Goal: Task Accomplishment & Management: Complete application form

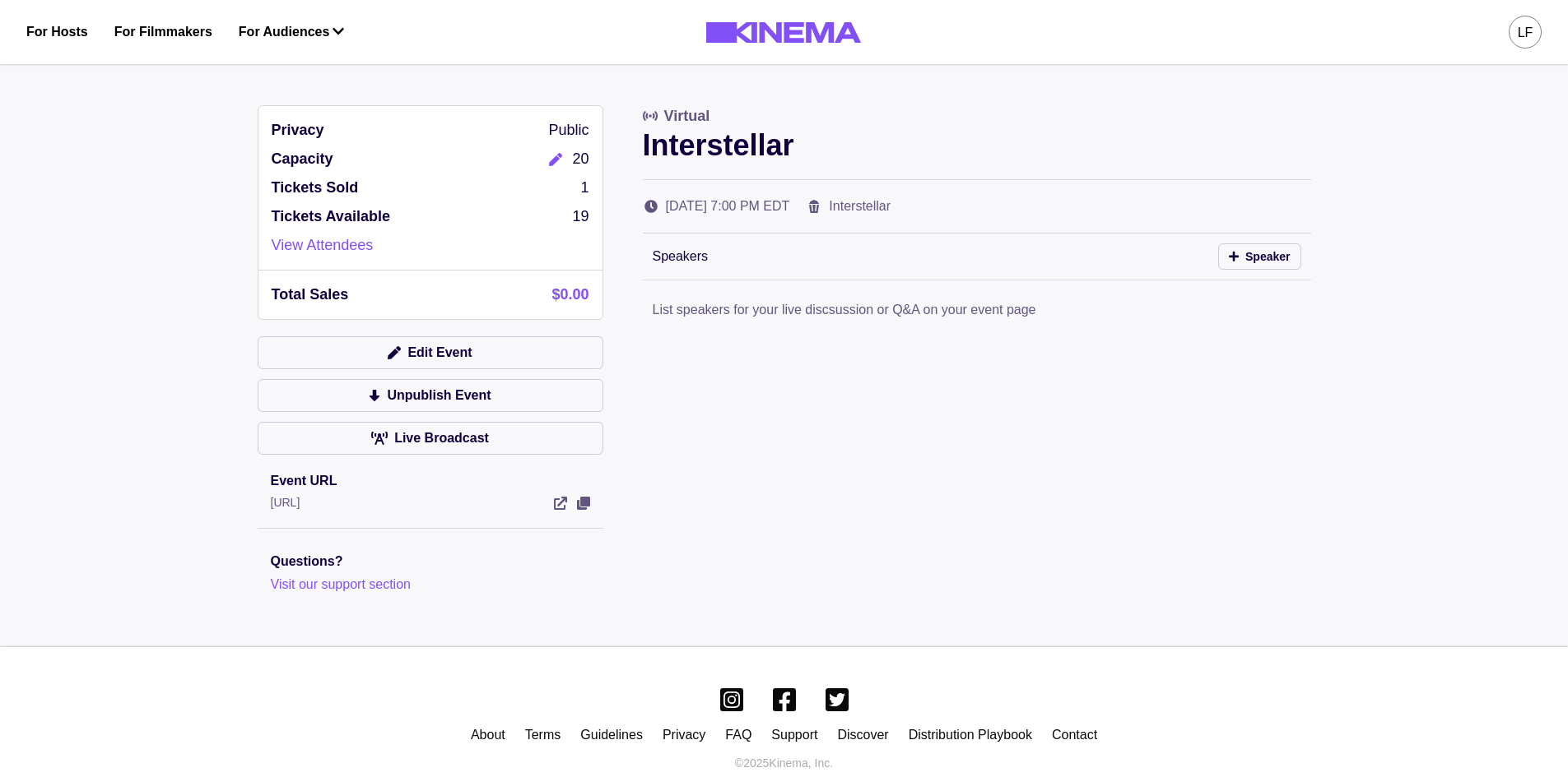
click at [544, 155] on button "Edit" at bounding box center [555, 159] width 33 height 22
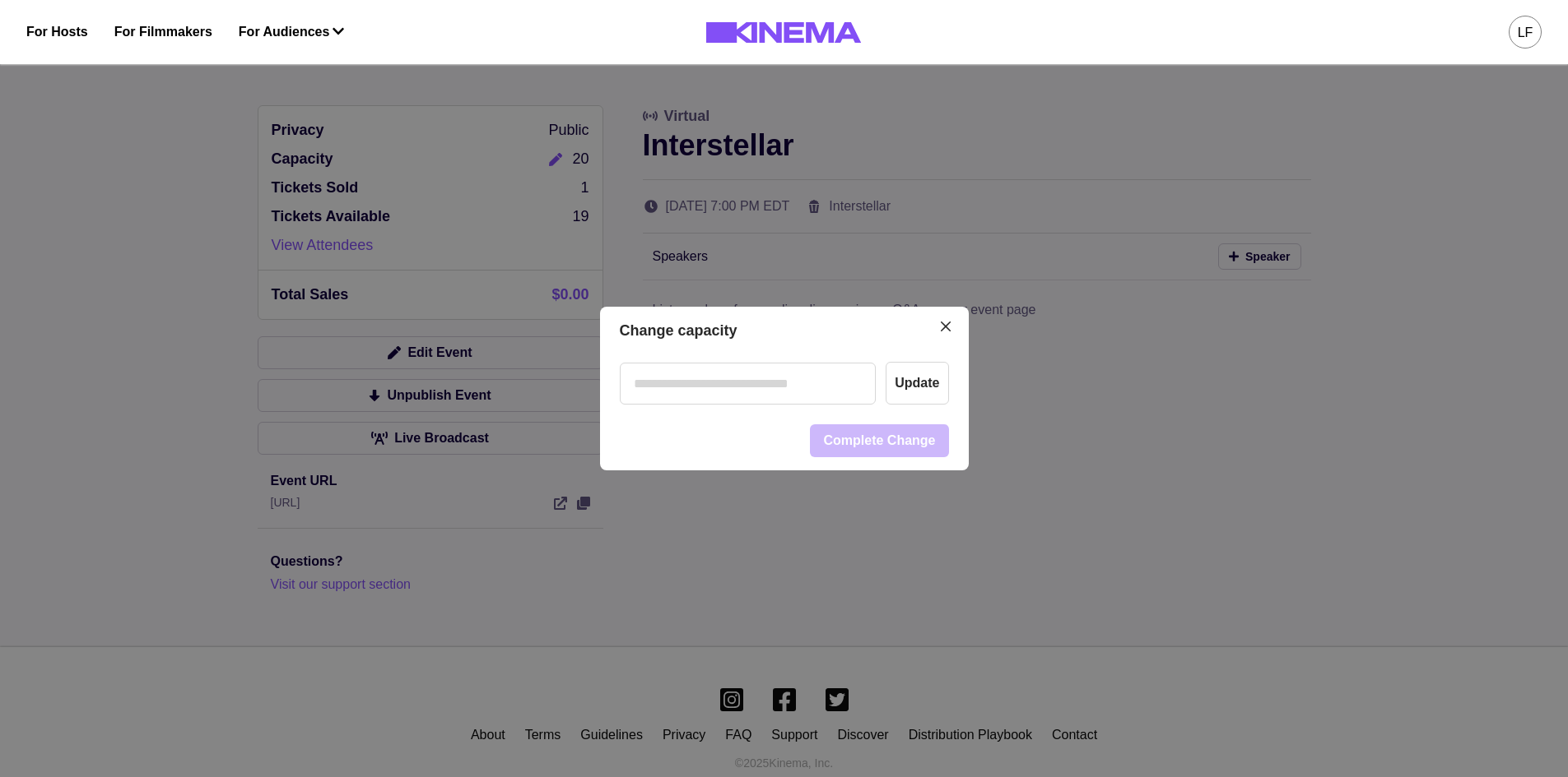
drag, startPoint x: 714, startPoint y: 424, endPoint x: 723, endPoint y: 398, distance: 27.5
click at [714, 422] on footer "Complete Change" at bounding box center [784, 440] width 368 height 59
click at [741, 388] on input "number" at bounding box center [747, 384] width 256 height 42
type input "**"
click at [932, 388] on button "Update" at bounding box center [917, 383] width 63 height 43
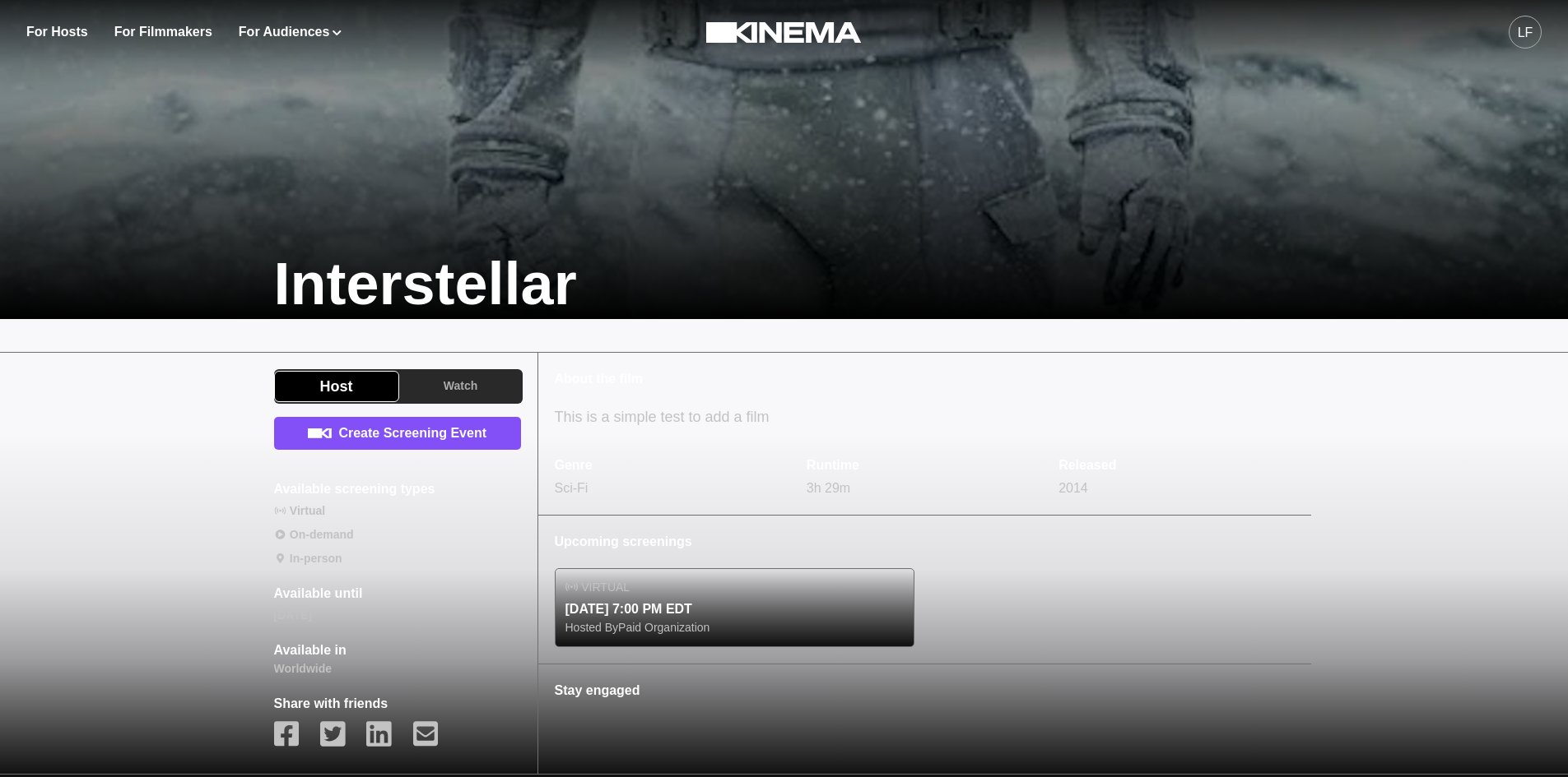
scroll to position [329, 0]
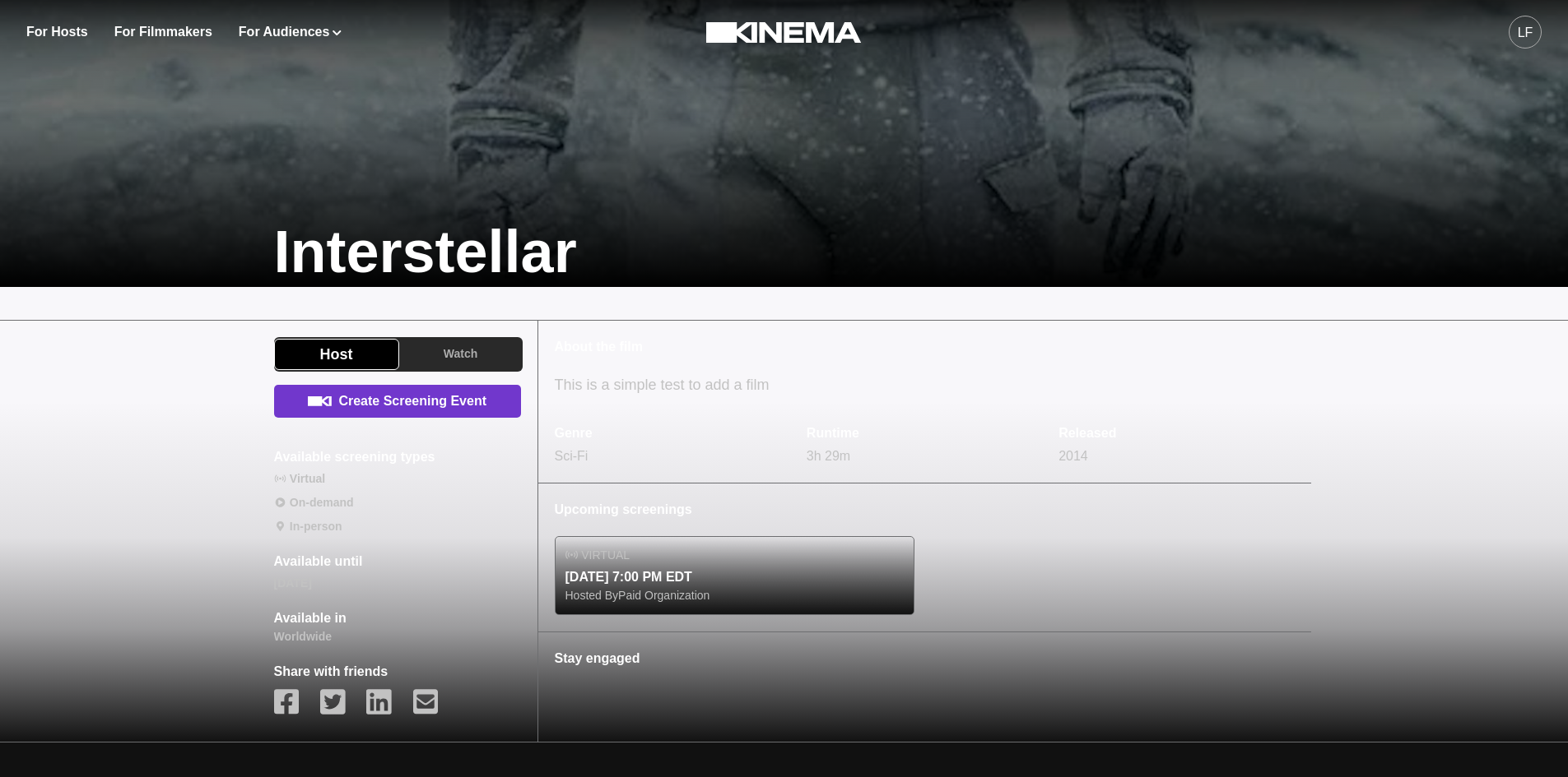
click at [498, 414] on link "Create Screening Event" at bounding box center [398, 401] width 247 height 33
click at [435, 402] on link "Create Screening Event" at bounding box center [398, 401] width 247 height 33
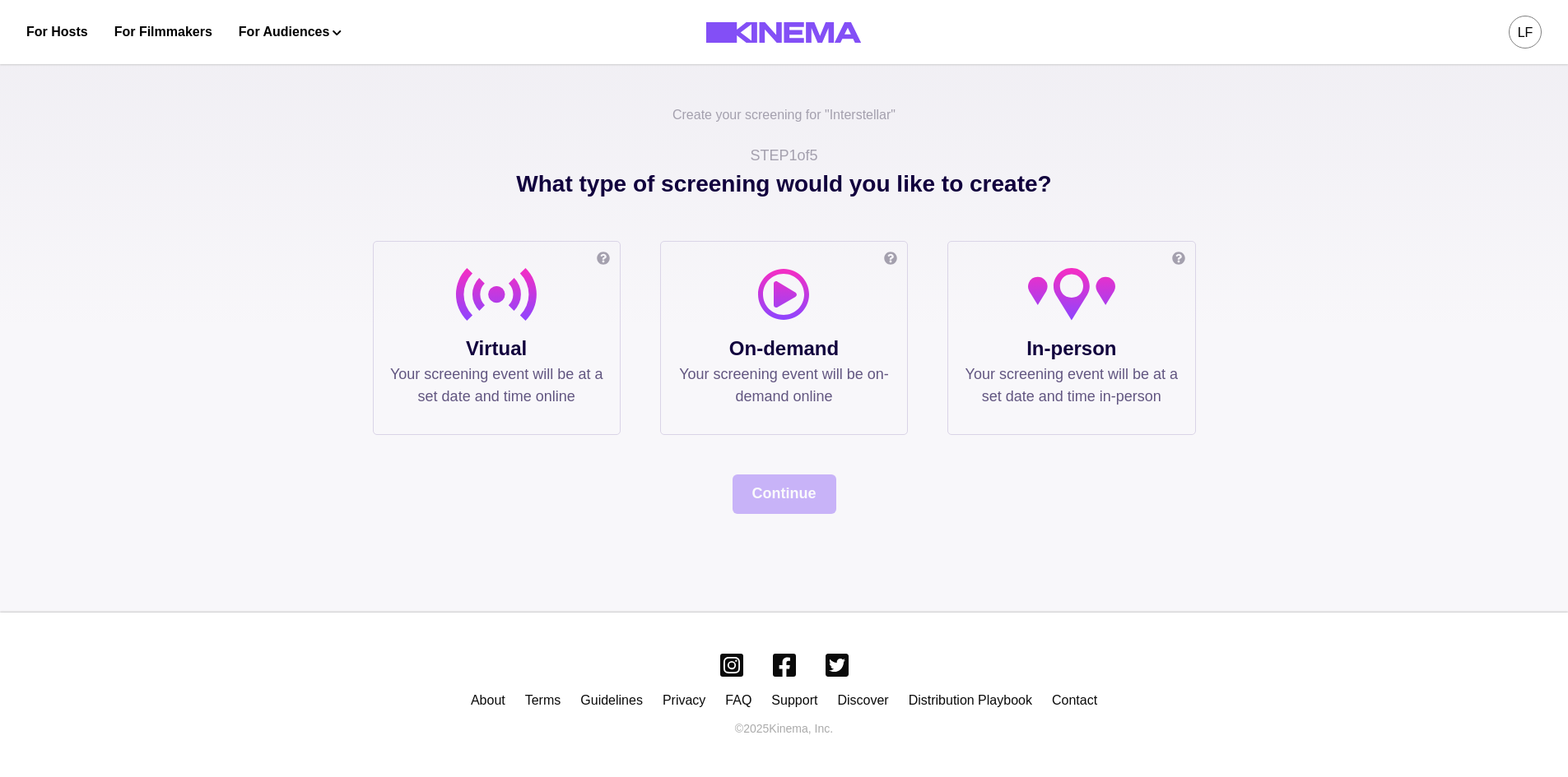
click at [553, 347] on p "Virtual" at bounding box center [497, 349] width 213 height 30
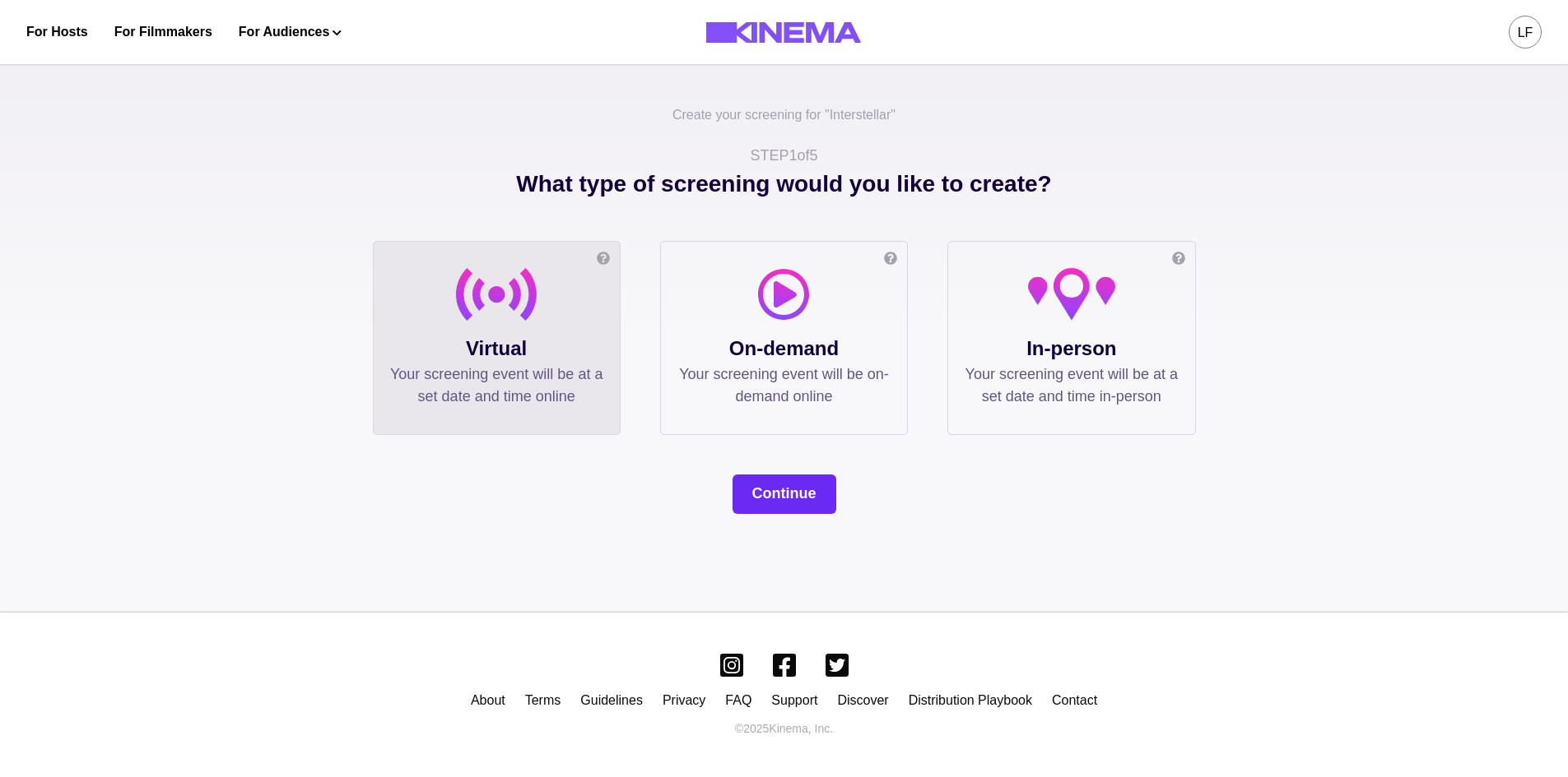
click at [762, 504] on button "Continue" at bounding box center [784, 494] width 104 height 40
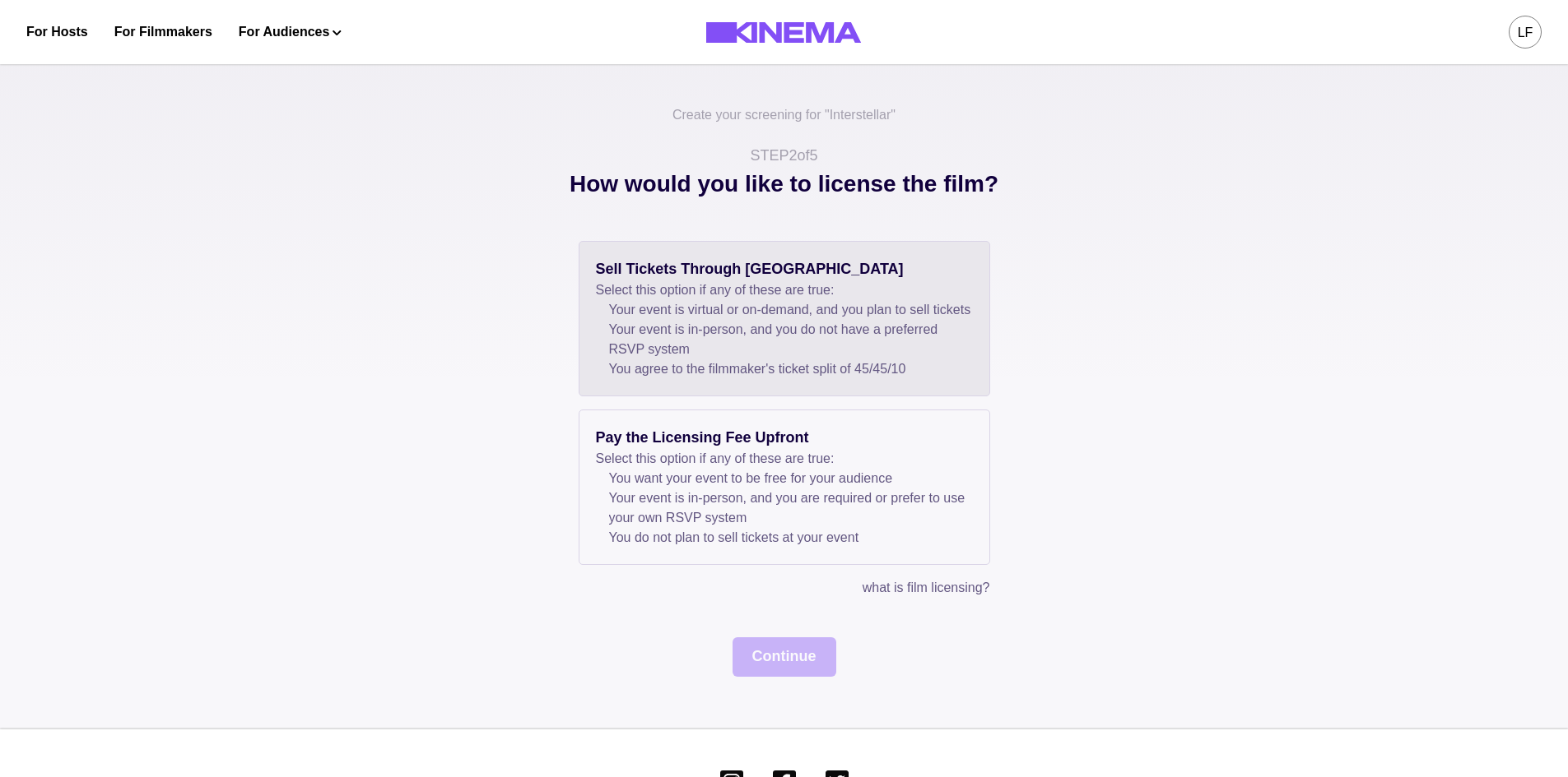
click at [884, 359] on li "Your event is in-person, and you do not have a preferred RSVP system" at bounding box center [791, 339] width 364 height 40
click at [803, 677] on button "Continue" at bounding box center [784, 657] width 104 height 40
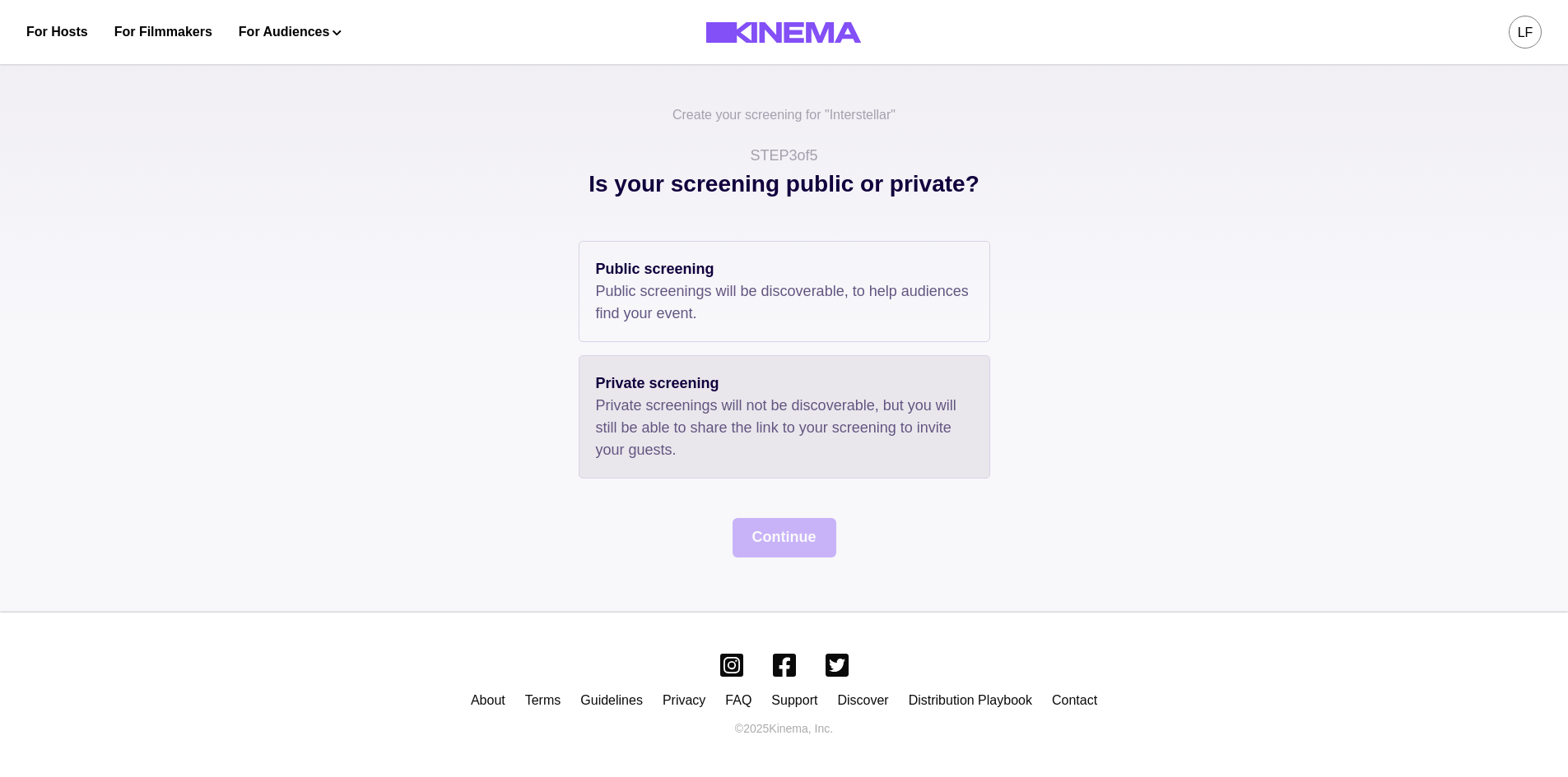
click at [747, 444] on p "Private screenings will not be discoverable, but you will still be able to shar…" at bounding box center [784, 428] width 377 height 67
click at [802, 546] on button "Continue" at bounding box center [784, 537] width 104 height 40
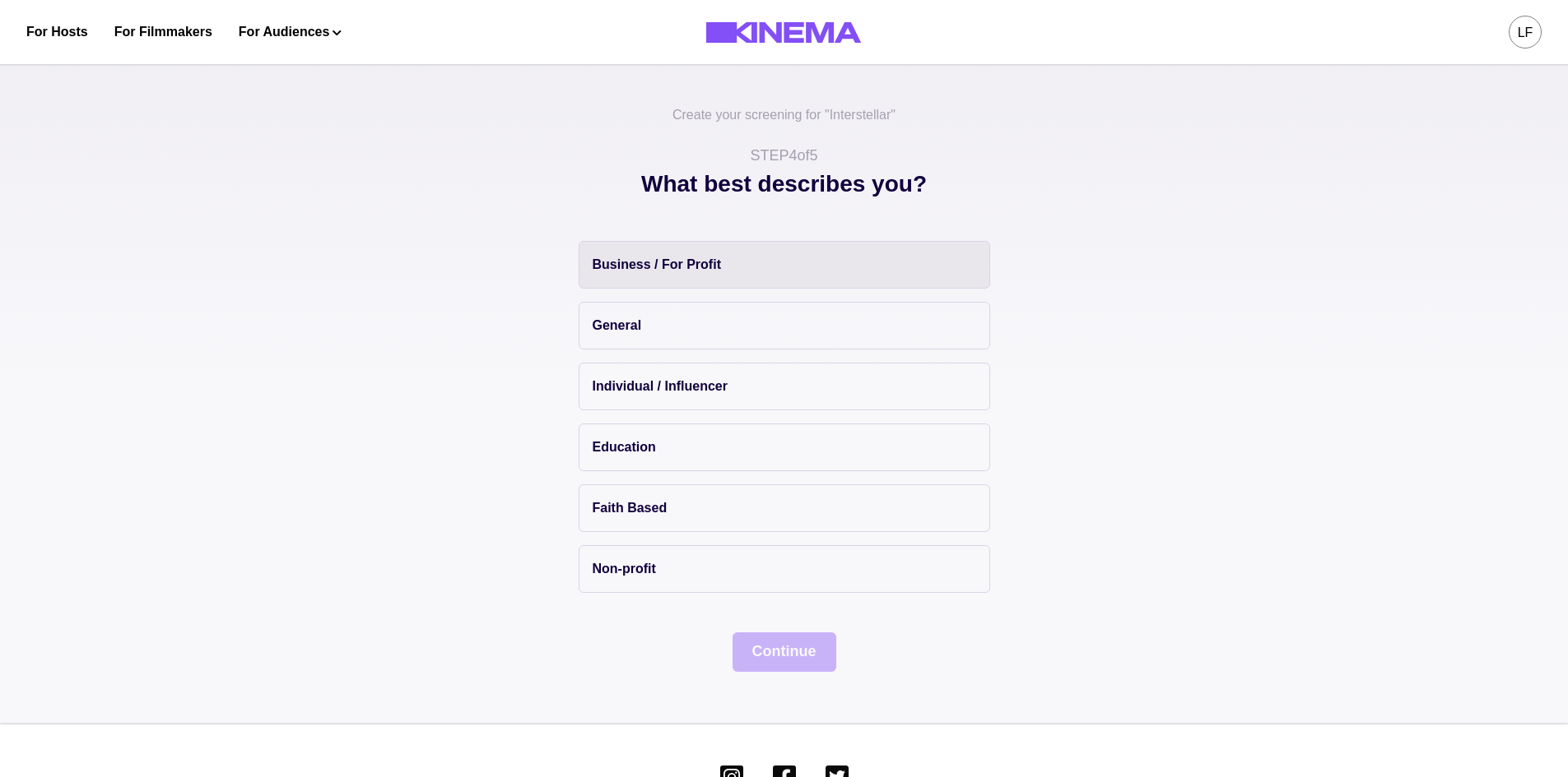
click at [765, 267] on button "Business / For Profit" at bounding box center [784, 265] width 412 height 48
click at [765, 650] on button "Continue" at bounding box center [784, 652] width 104 height 40
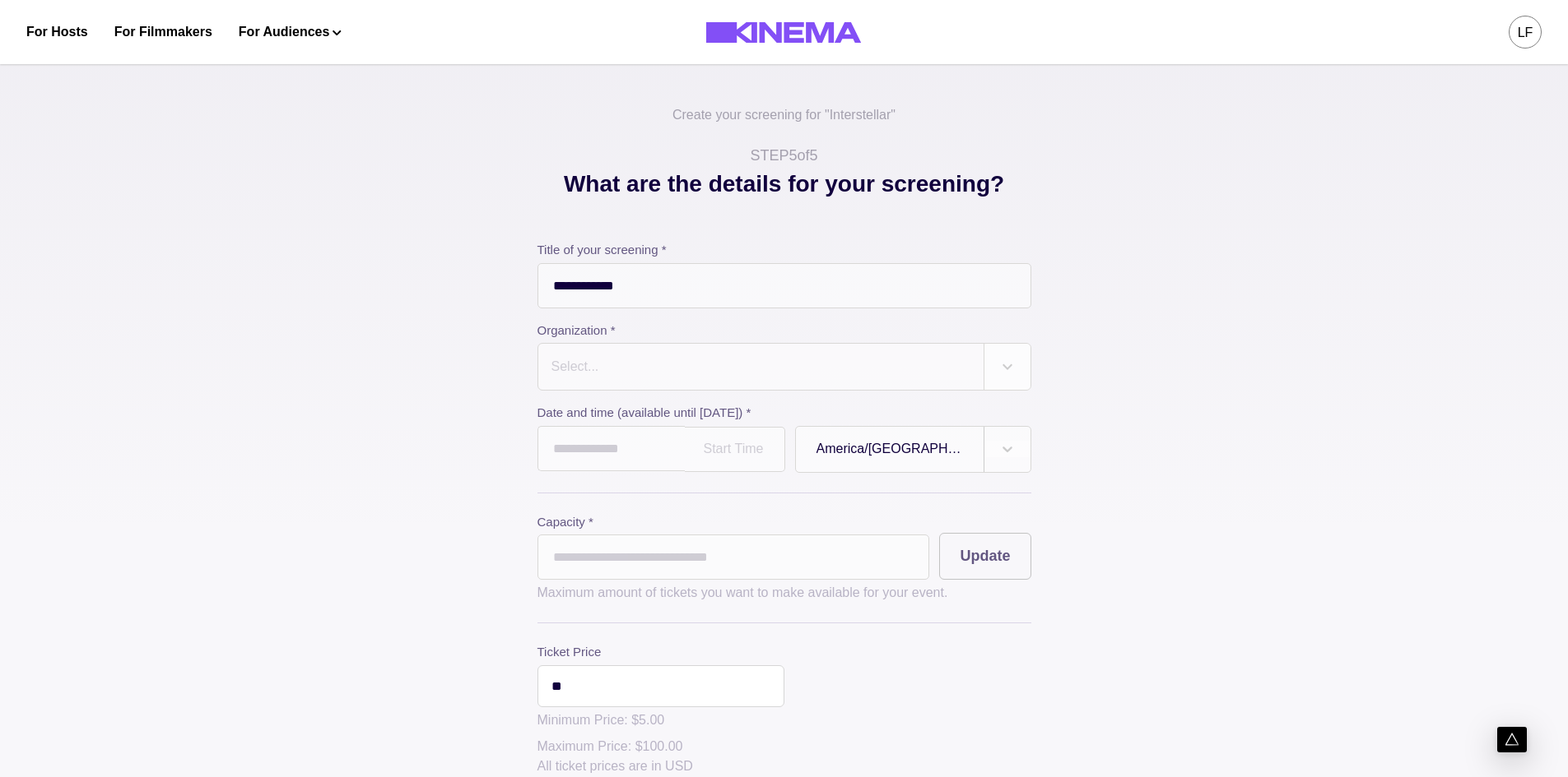
drag, startPoint x: 1185, startPoint y: 336, endPoint x: 1245, endPoint y: 706, distance: 374.8
click at [1245, 706] on div "**********" at bounding box center [784, 542] width 1568 height 978
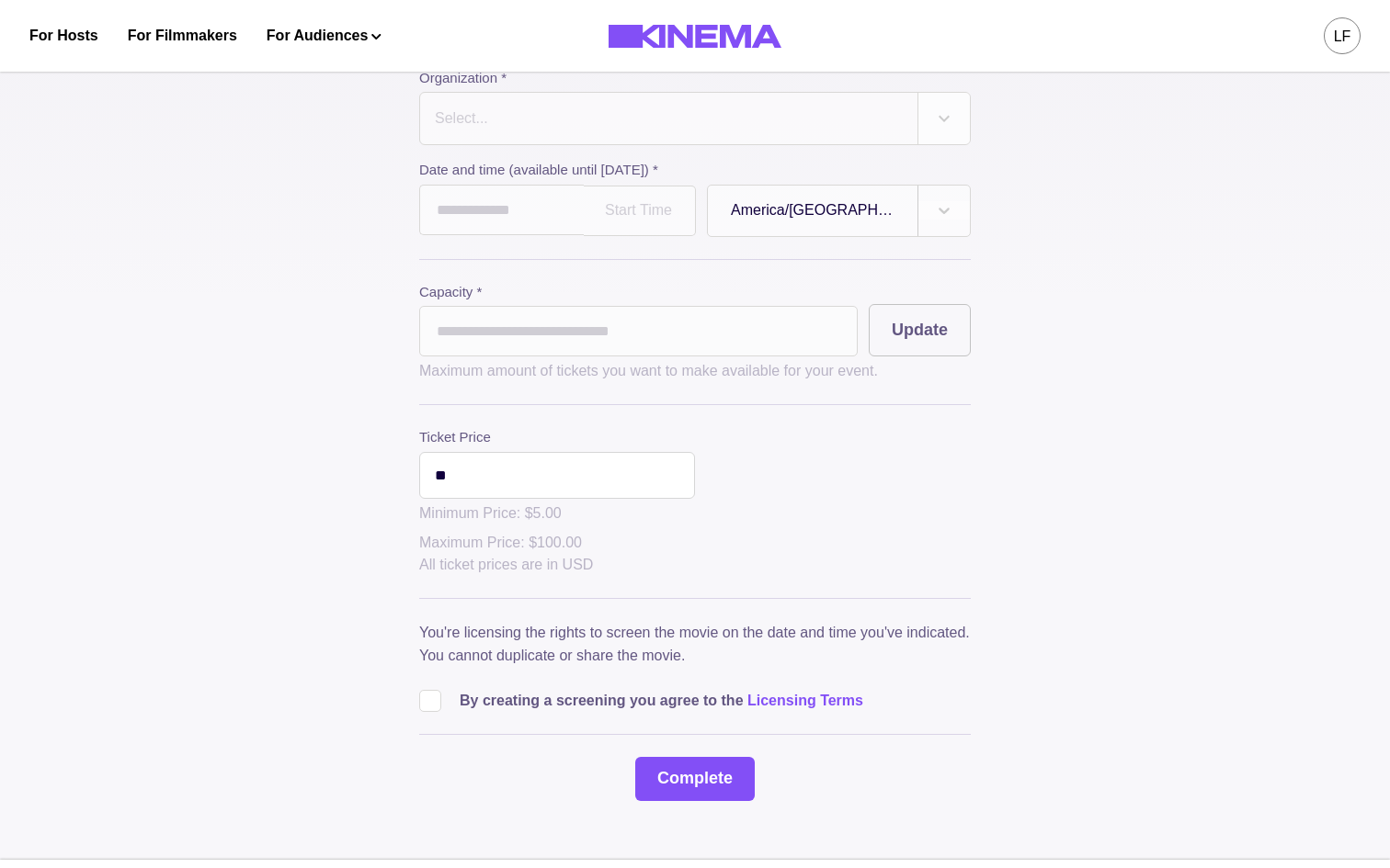
scroll to position [368, 0]
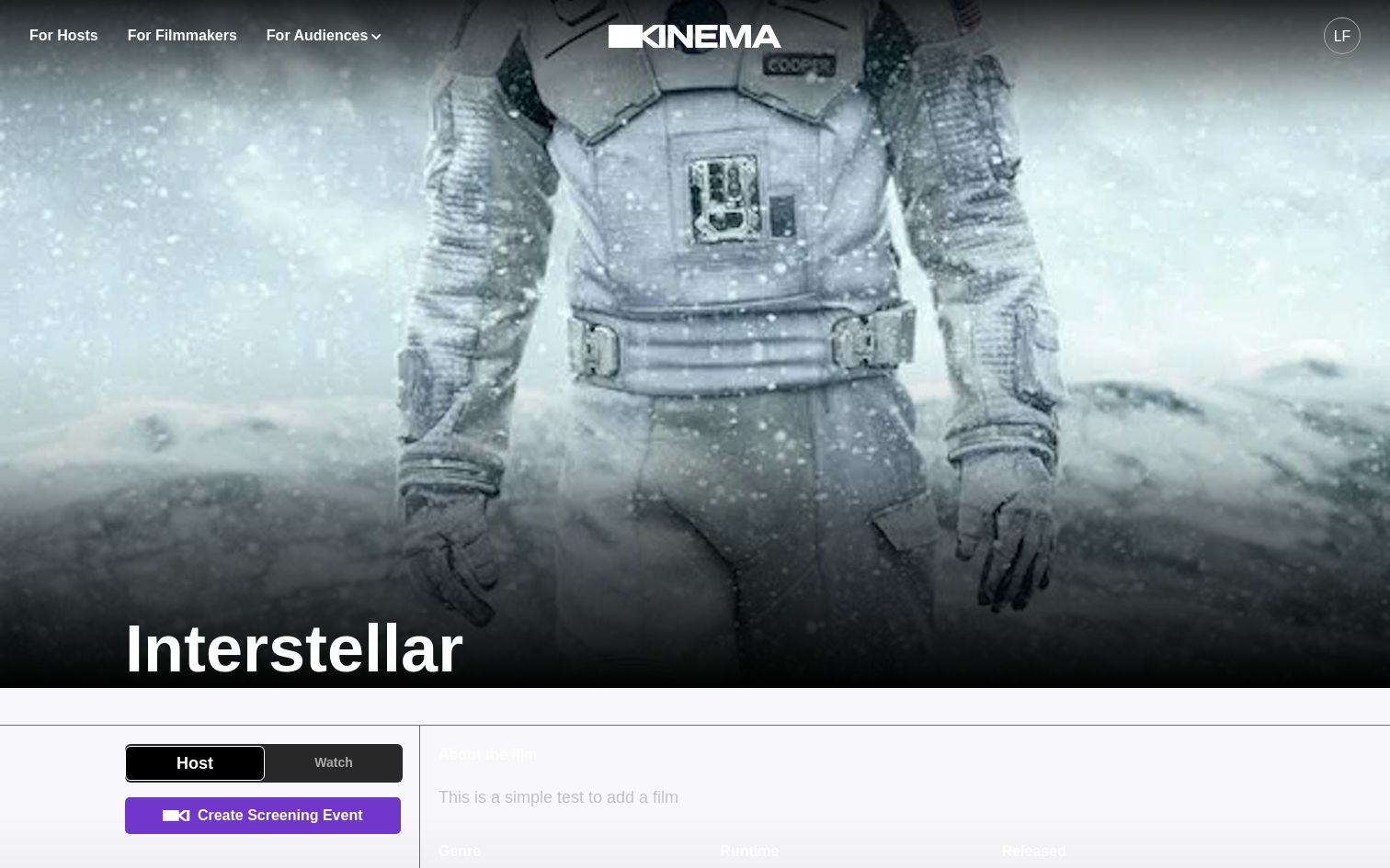
click at [271, 815] on link "Create Screening Event" at bounding box center [263, 816] width 276 height 36
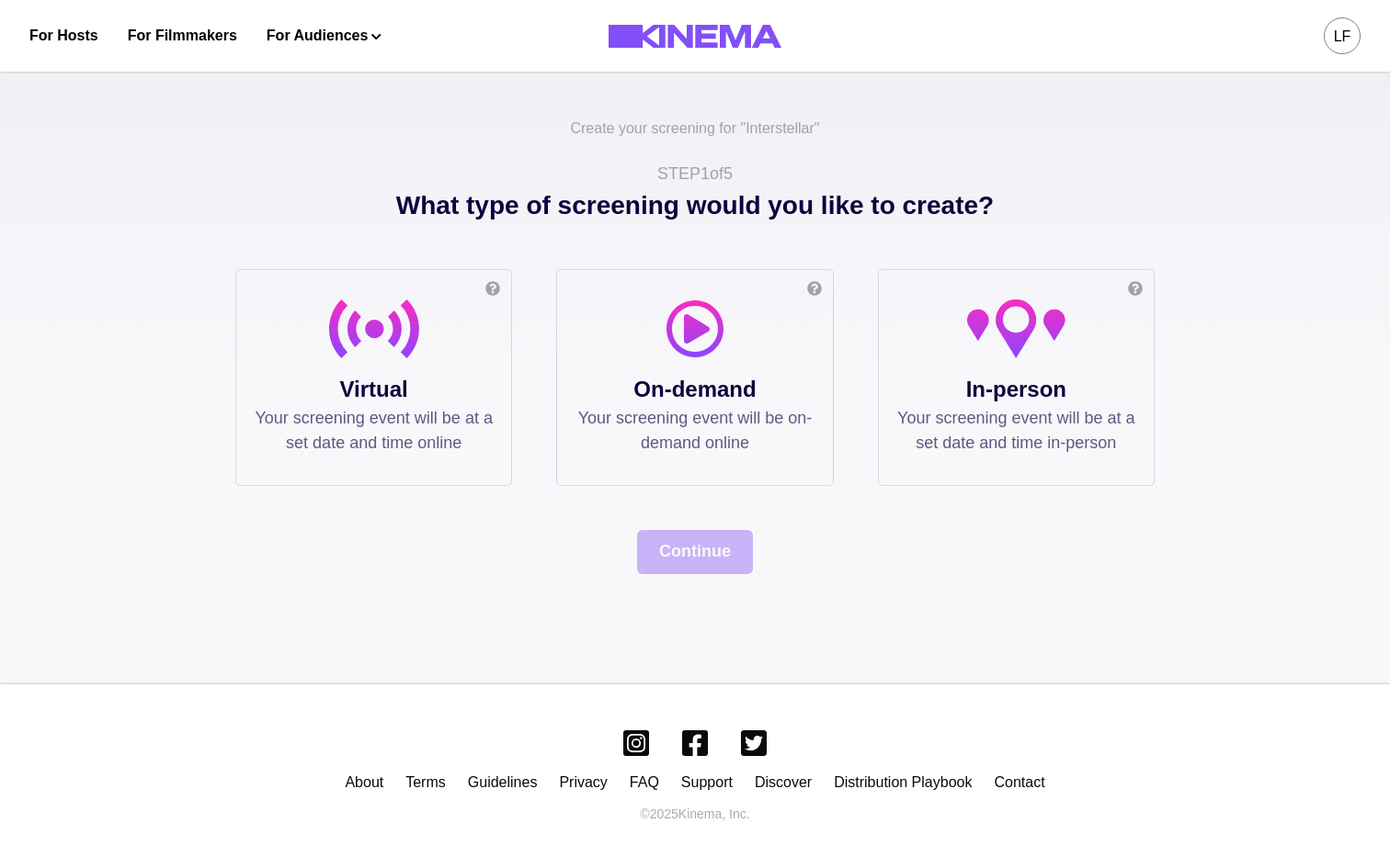
click at [474, 419] on p "Your screening event will be at a set date and time online" at bounding box center [374, 431] width 238 height 49
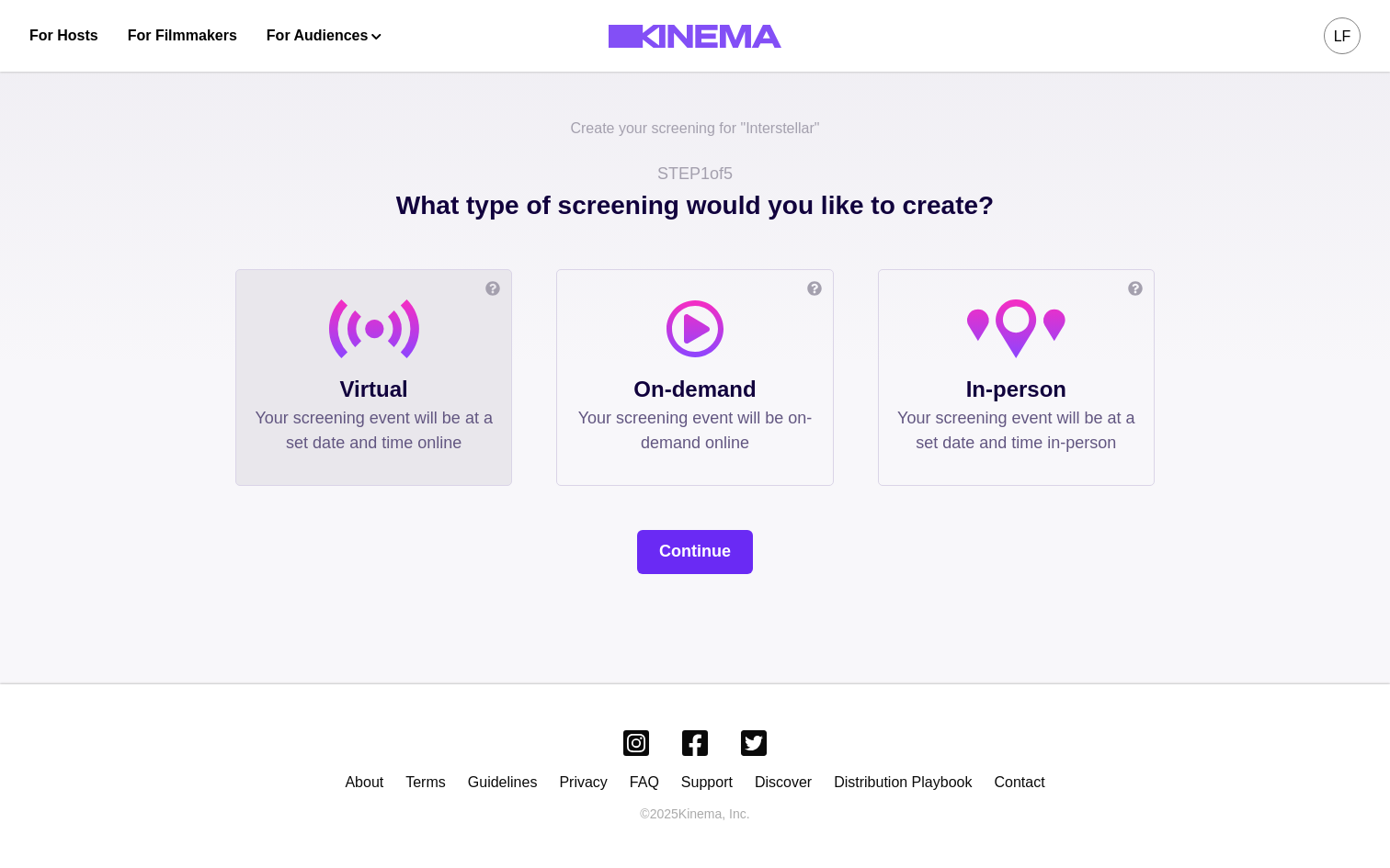
click at [727, 572] on button "Continue" at bounding box center [695, 552] width 116 height 44
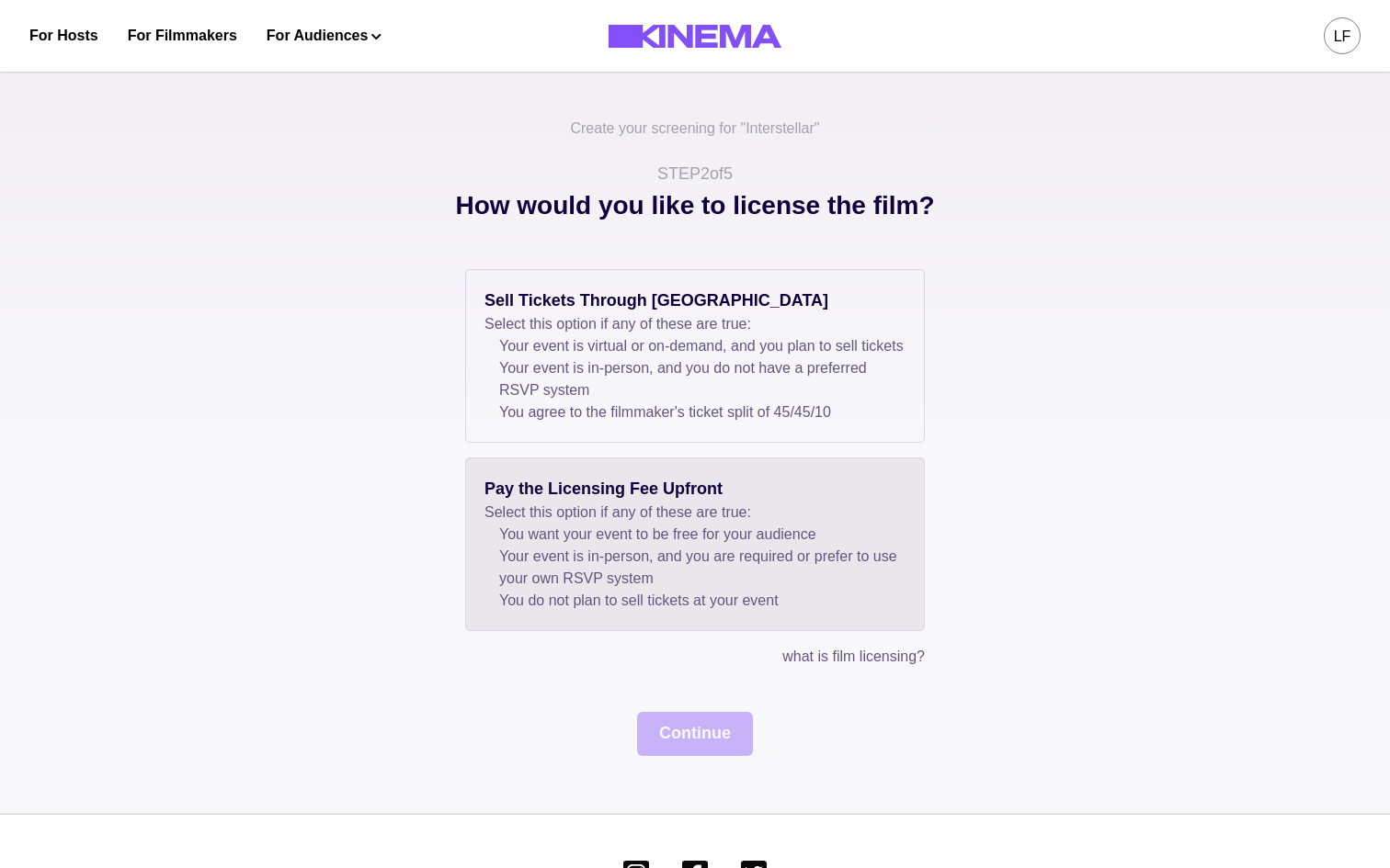
click at [653, 546] on li "You want your event to be free for your audience" at bounding box center [702, 534] width 407 height 22
click at [712, 752] on button "Continue" at bounding box center [695, 734] width 116 height 44
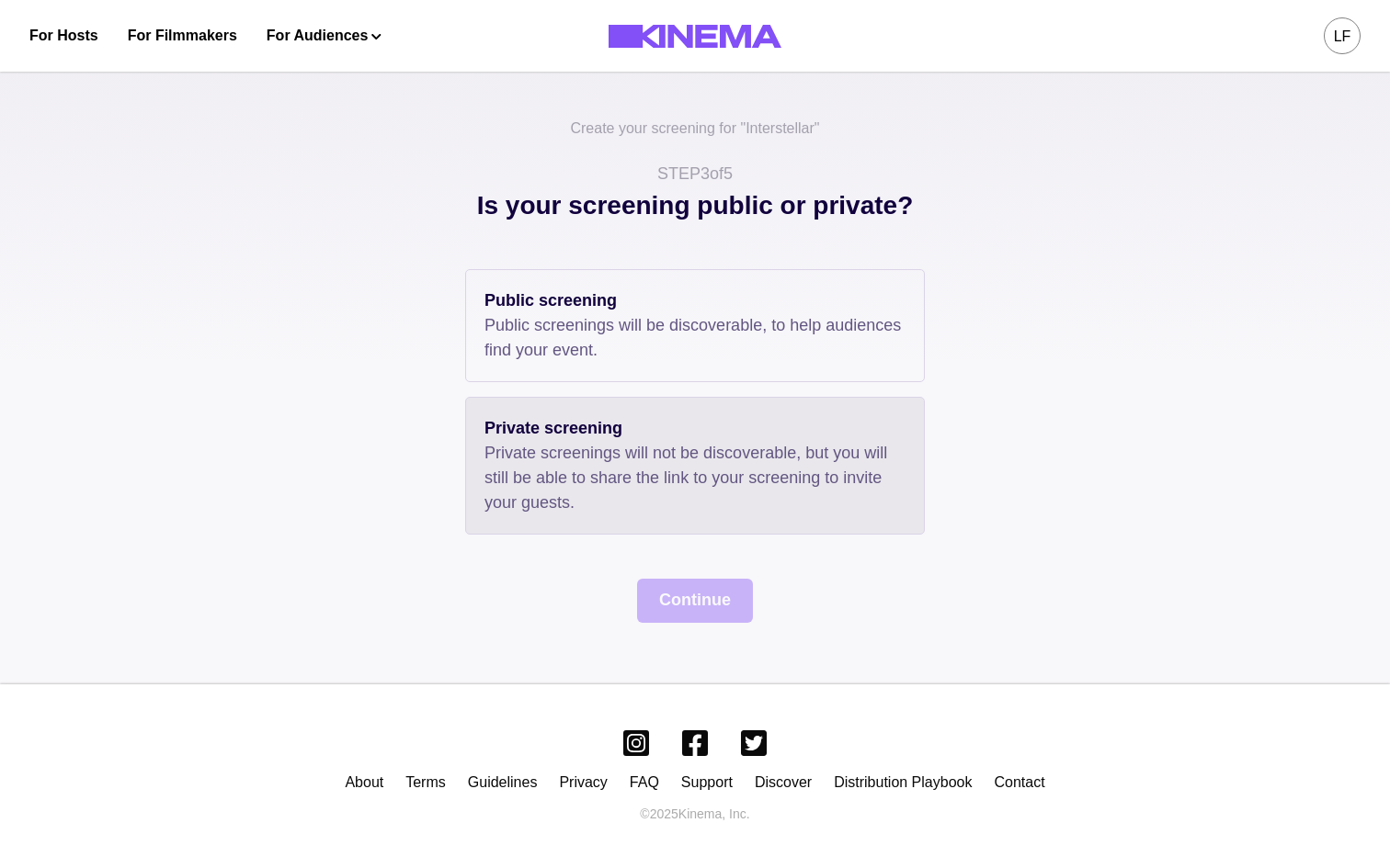
click at [648, 502] on p "Private screenings will not be discoverable, but you will still be able to shar…" at bounding box center [695, 478] width 421 height 75
click at [729, 602] on button "Continue" at bounding box center [695, 600] width 116 height 44
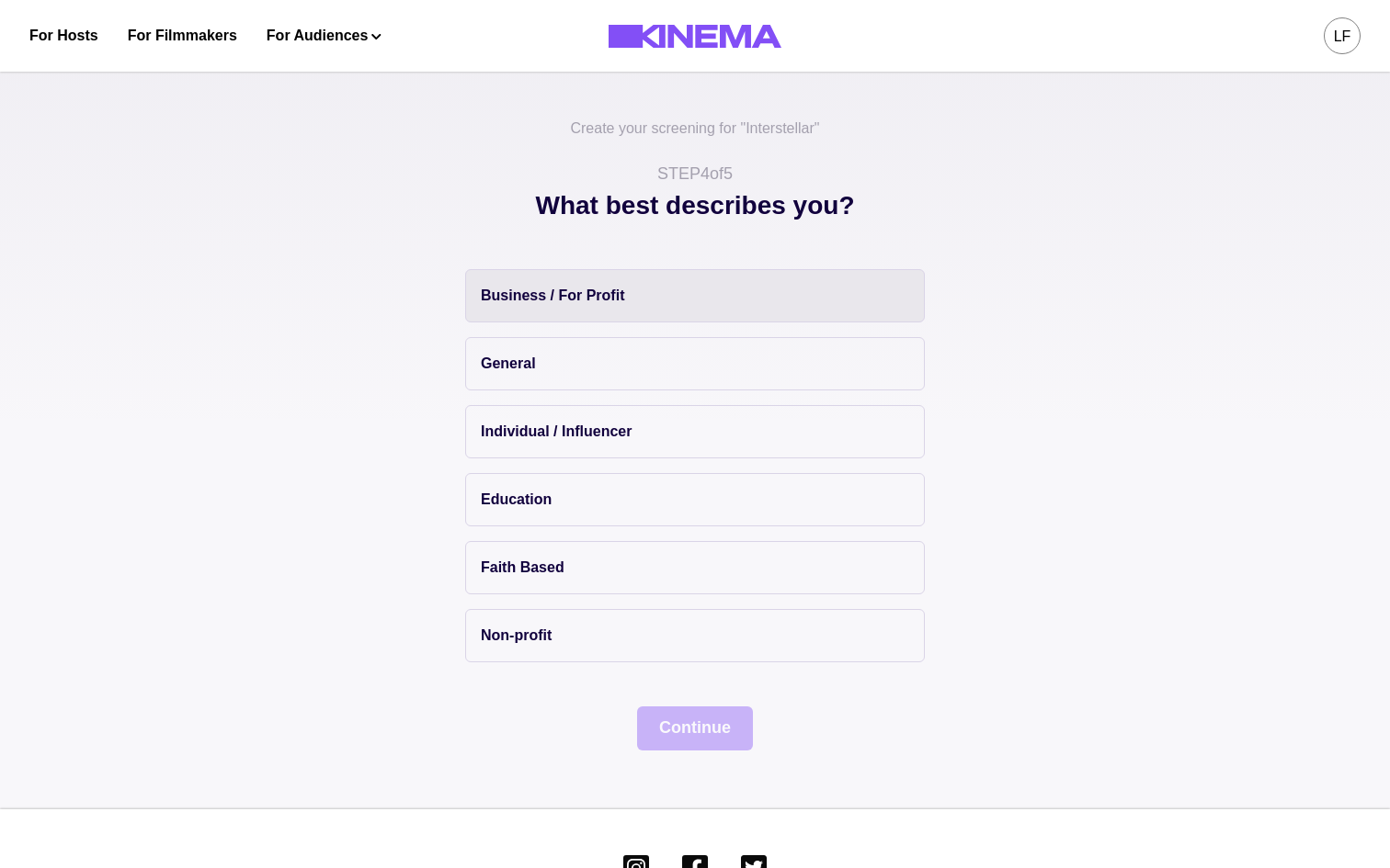
click at [698, 297] on button "Business / For Profit" at bounding box center [695, 296] width 460 height 53
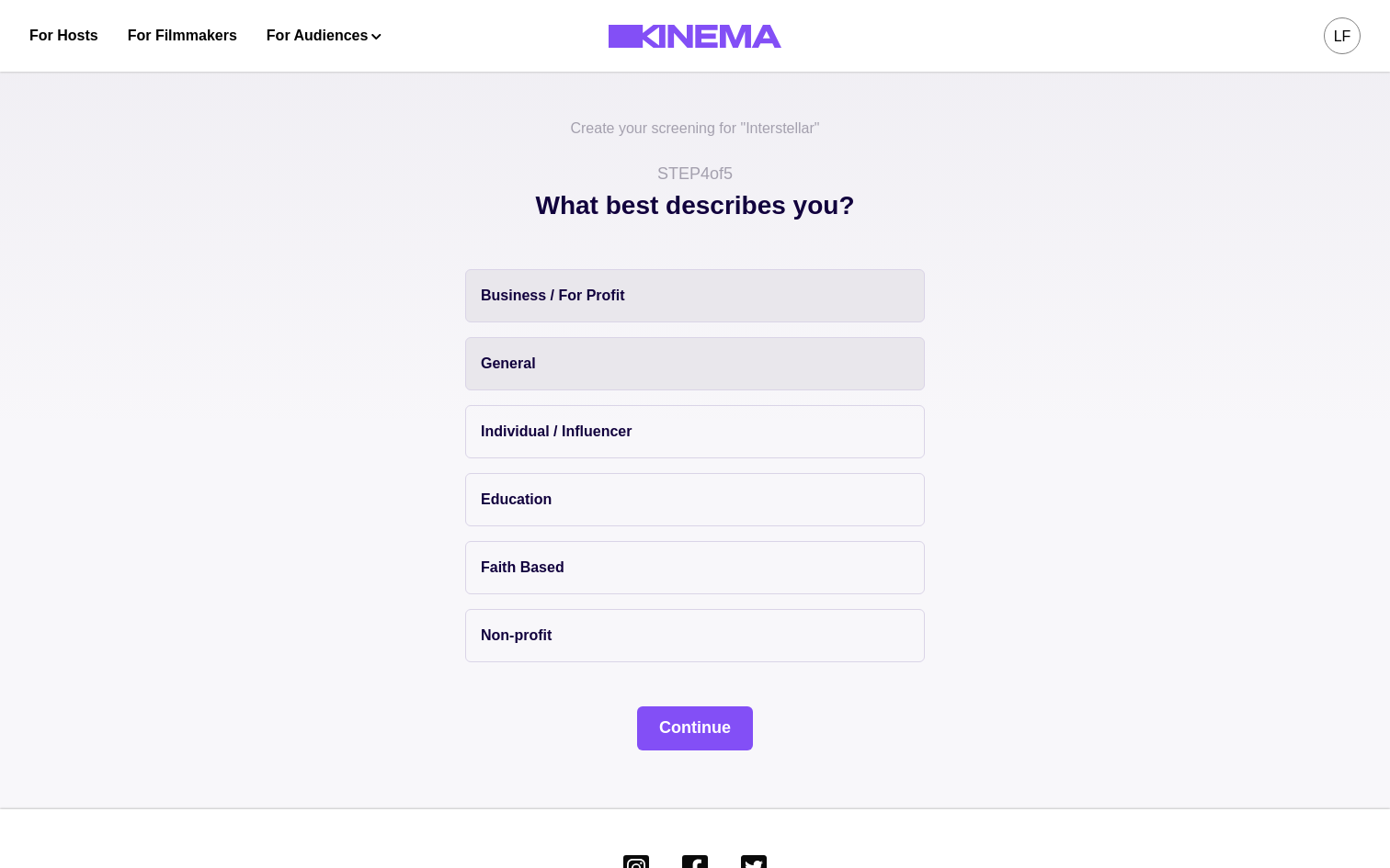
click at [570, 379] on button "General" at bounding box center [695, 364] width 460 height 53
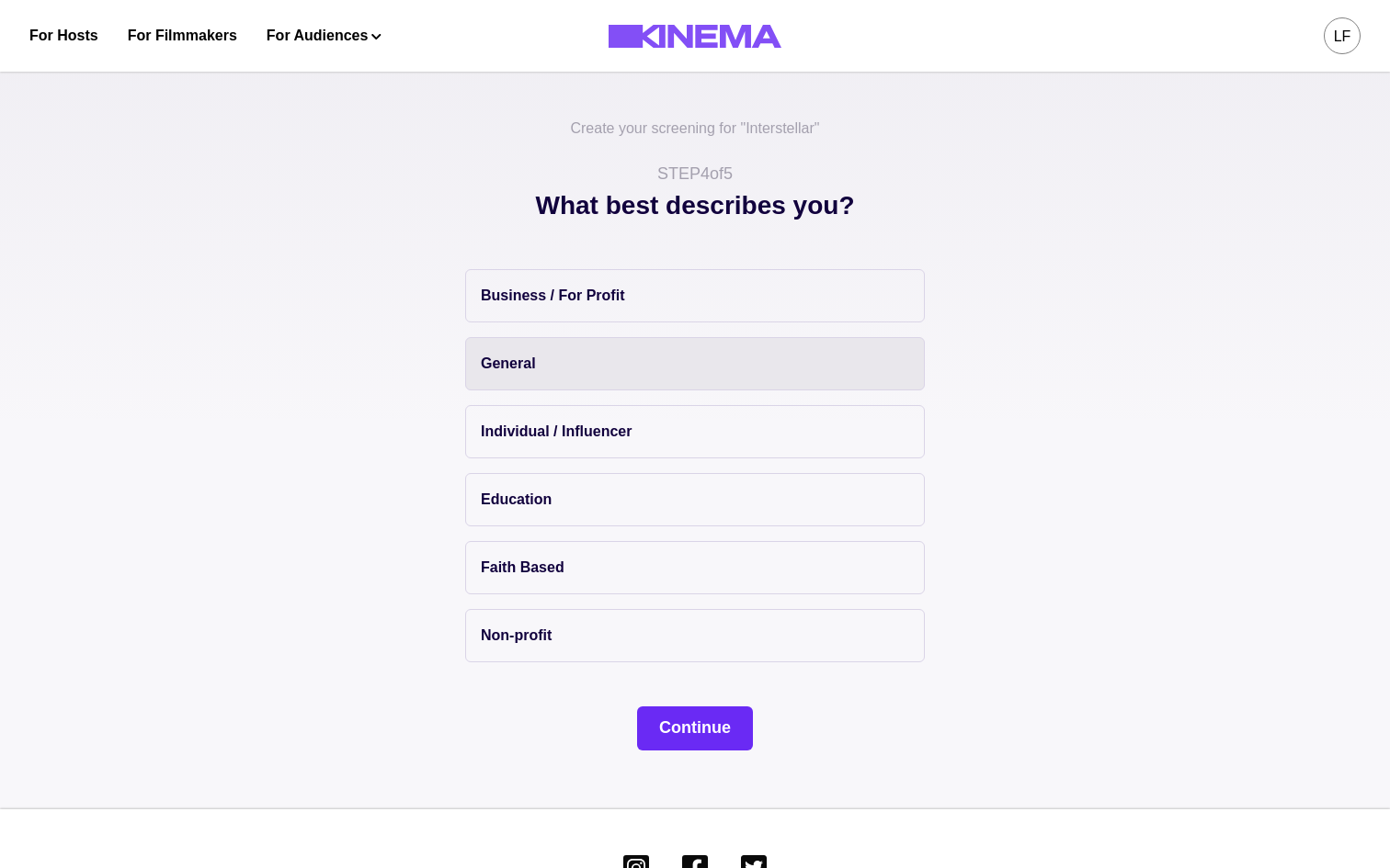
click at [706, 726] on button "Continue" at bounding box center [695, 728] width 116 height 44
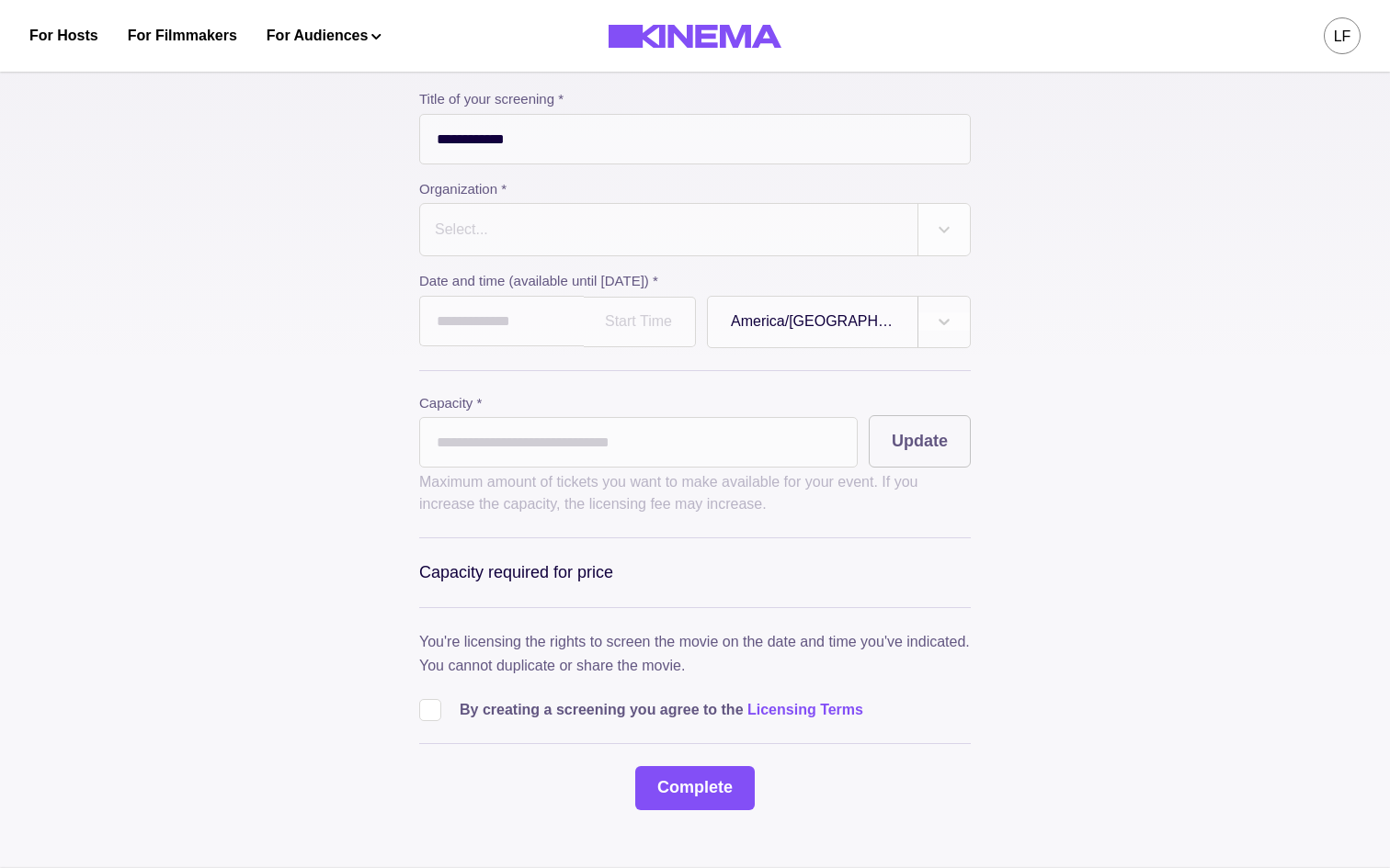
scroll to position [184, 0]
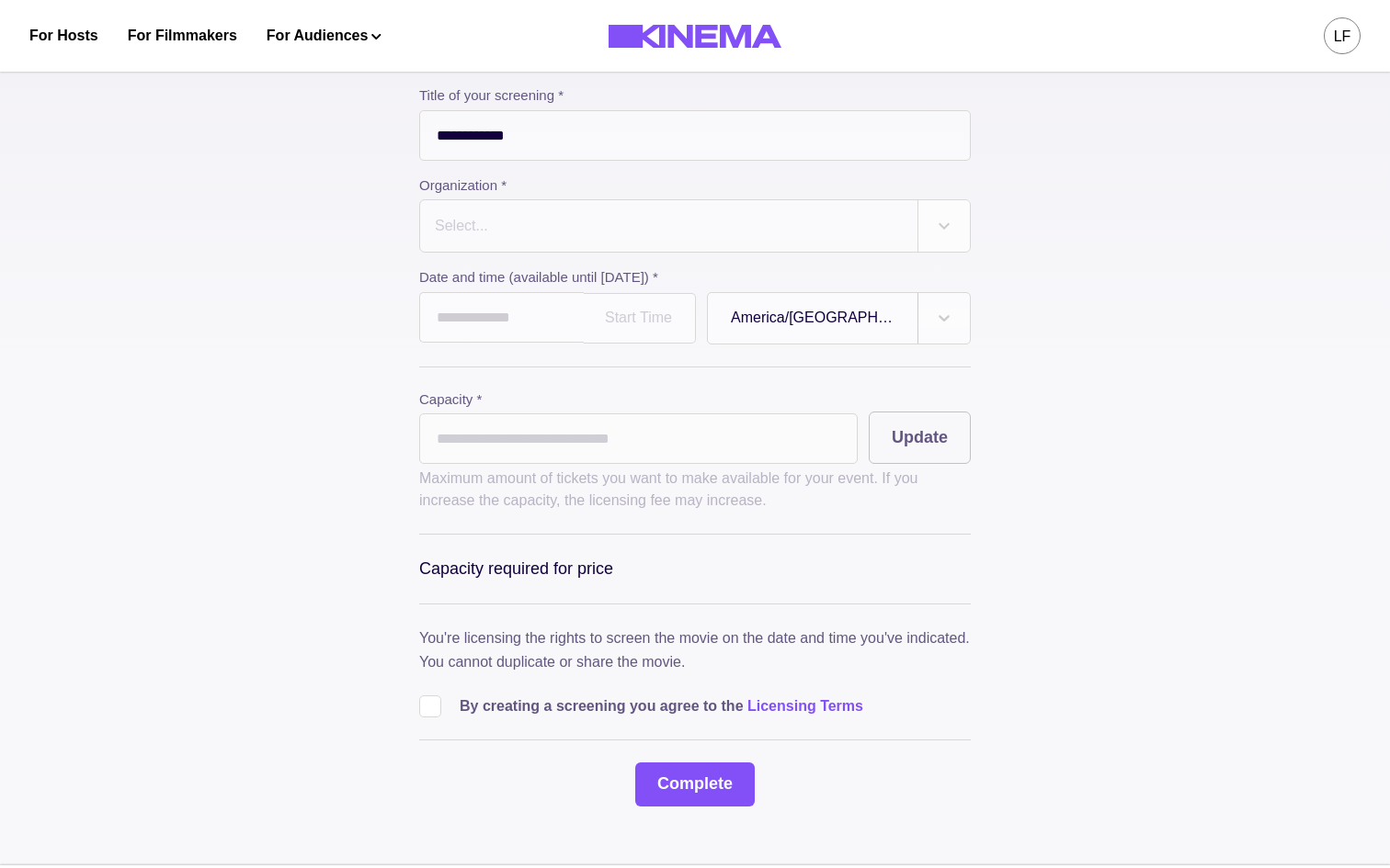
click at [427, 709] on span at bounding box center [430, 707] width 22 height 22
click at [584, 433] on input "*" at bounding box center [638, 438] width 438 height 50
type input "**"
click at [912, 461] on button "Update" at bounding box center [919, 437] width 102 height 52
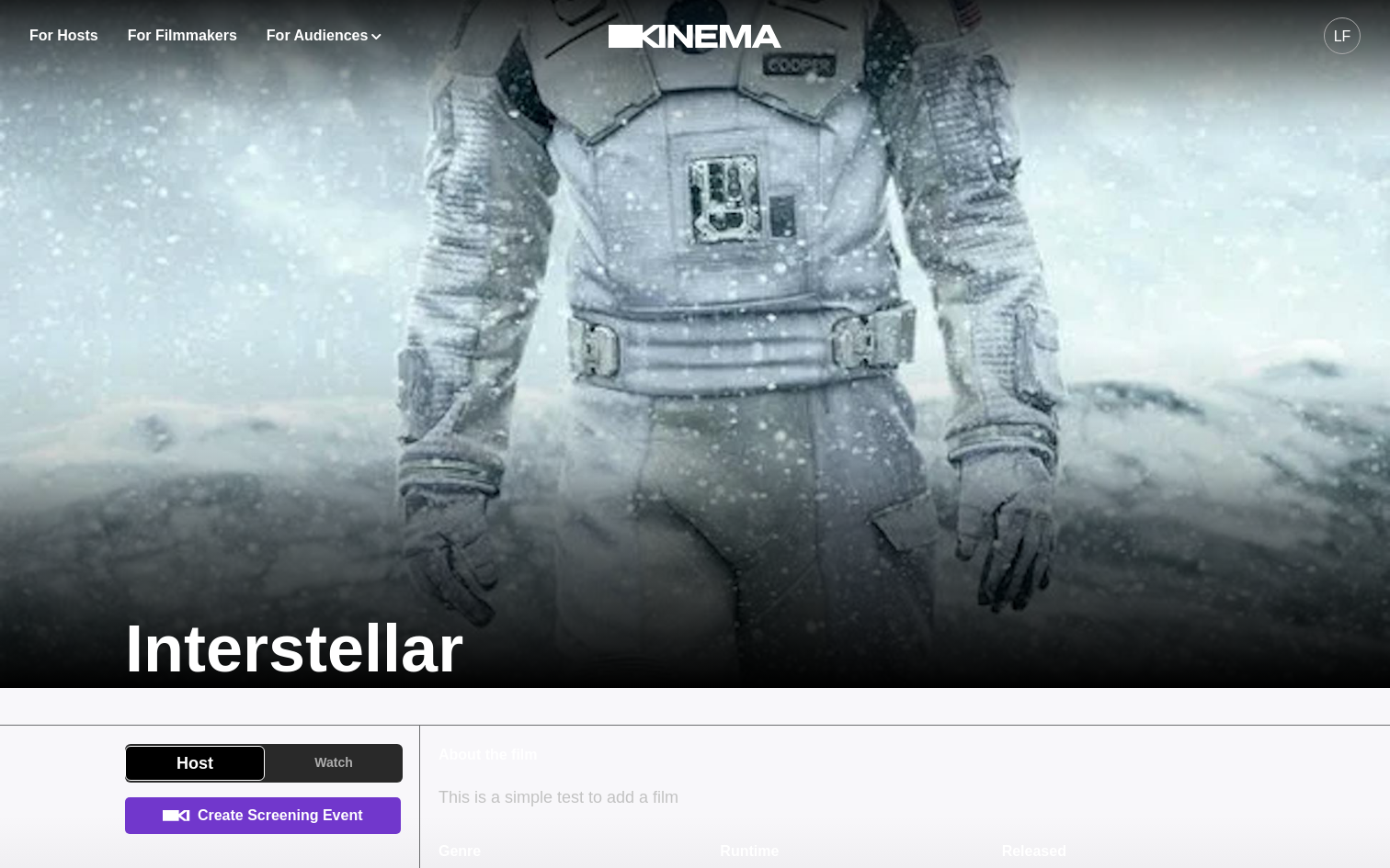
click at [308, 827] on link "Create Screening Event" at bounding box center [263, 816] width 276 height 36
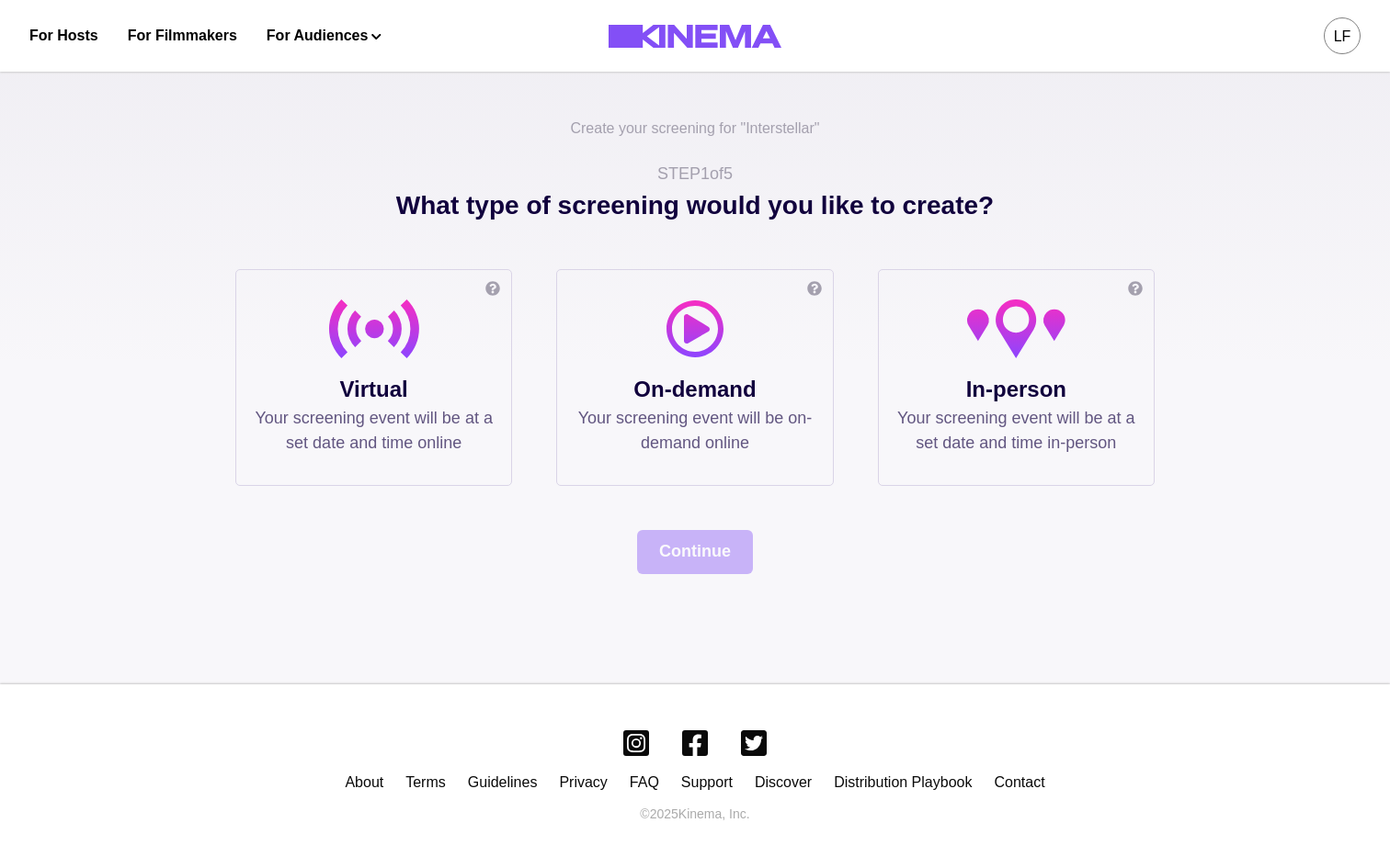
click at [437, 351] on div at bounding box center [374, 336] width 238 height 74
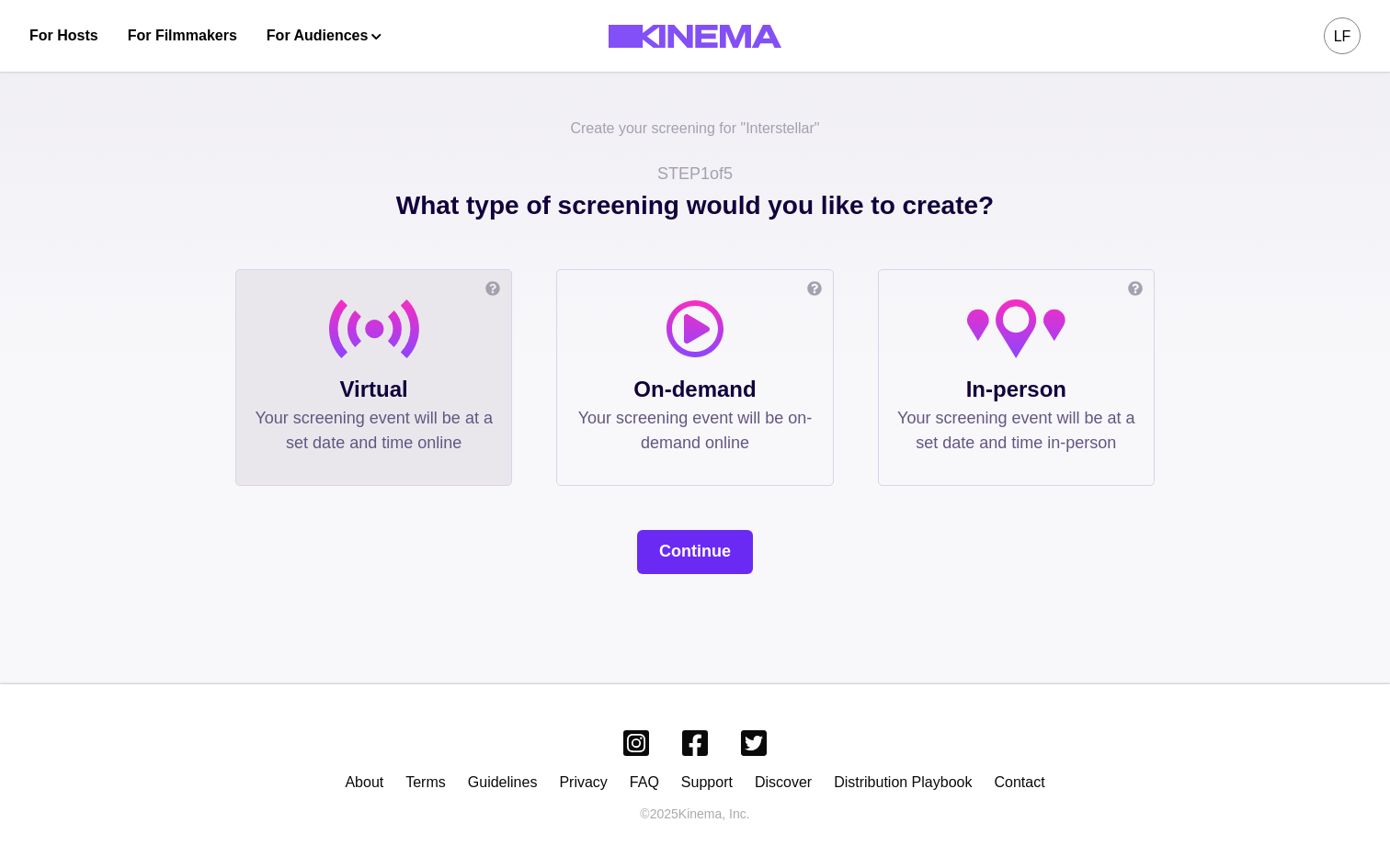
click at [689, 540] on button "Continue" at bounding box center [695, 552] width 116 height 44
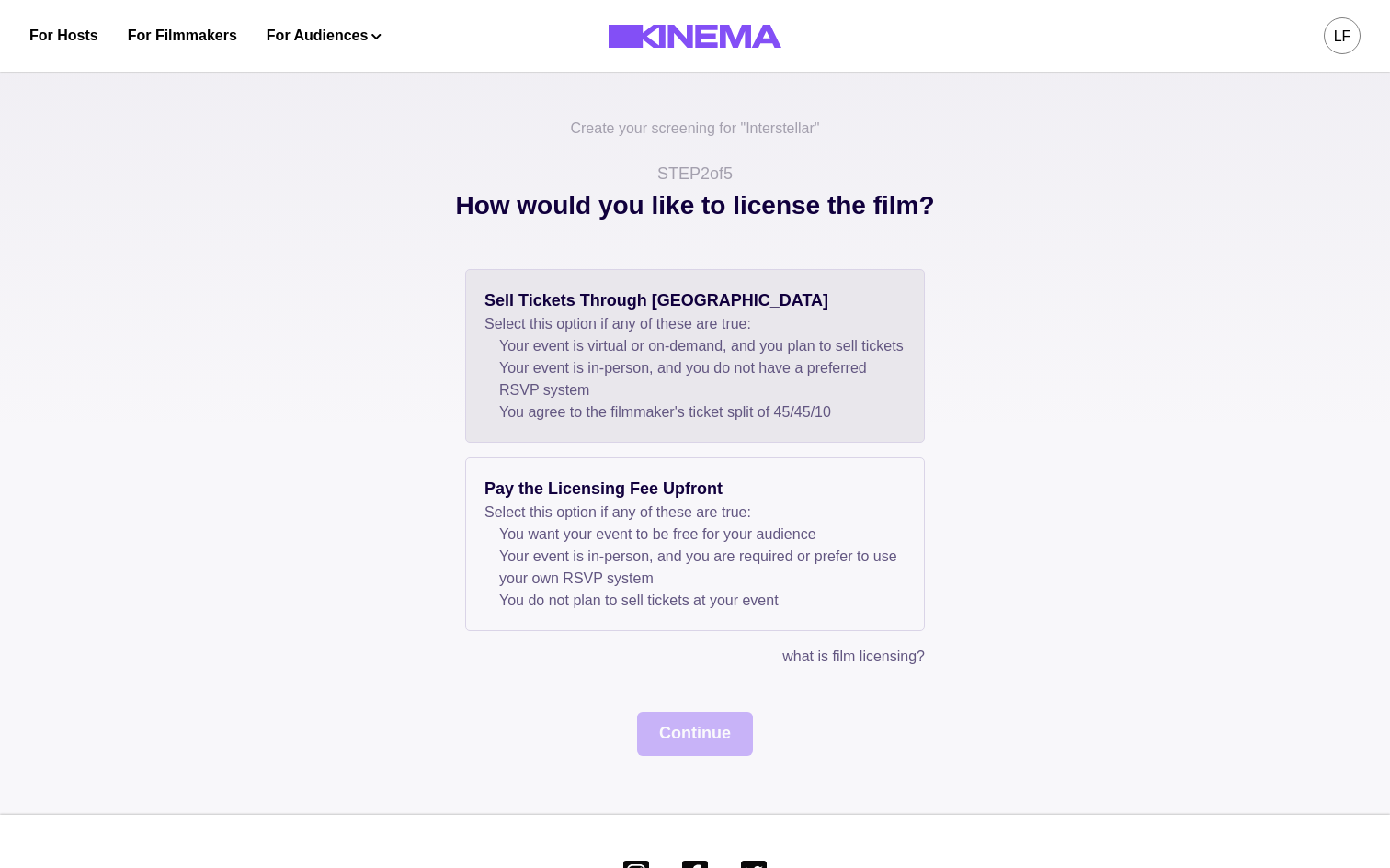
click at [727, 402] on li "Your event is in-person, and you do not have a preferred RSVP system" at bounding box center [702, 379] width 407 height 44
click at [695, 755] on button "Continue" at bounding box center [695, 734] width 116 height 44
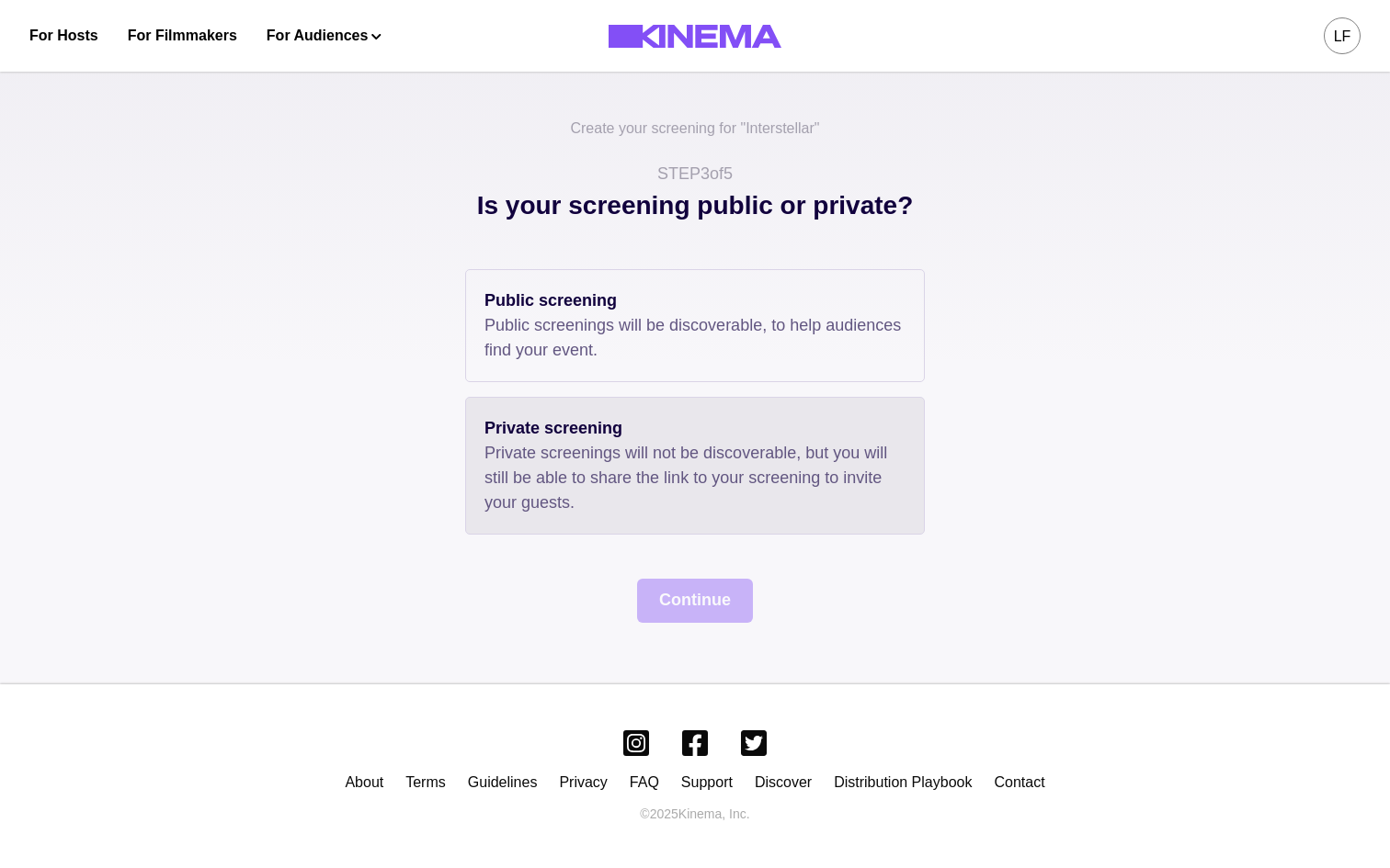
click at [666, 439] on p "Private screening" at bounding box center [695, 428] width 421 height 25
click at [695, 618] on button "Continue" at bounding box center [695, 600] width 116 height 44
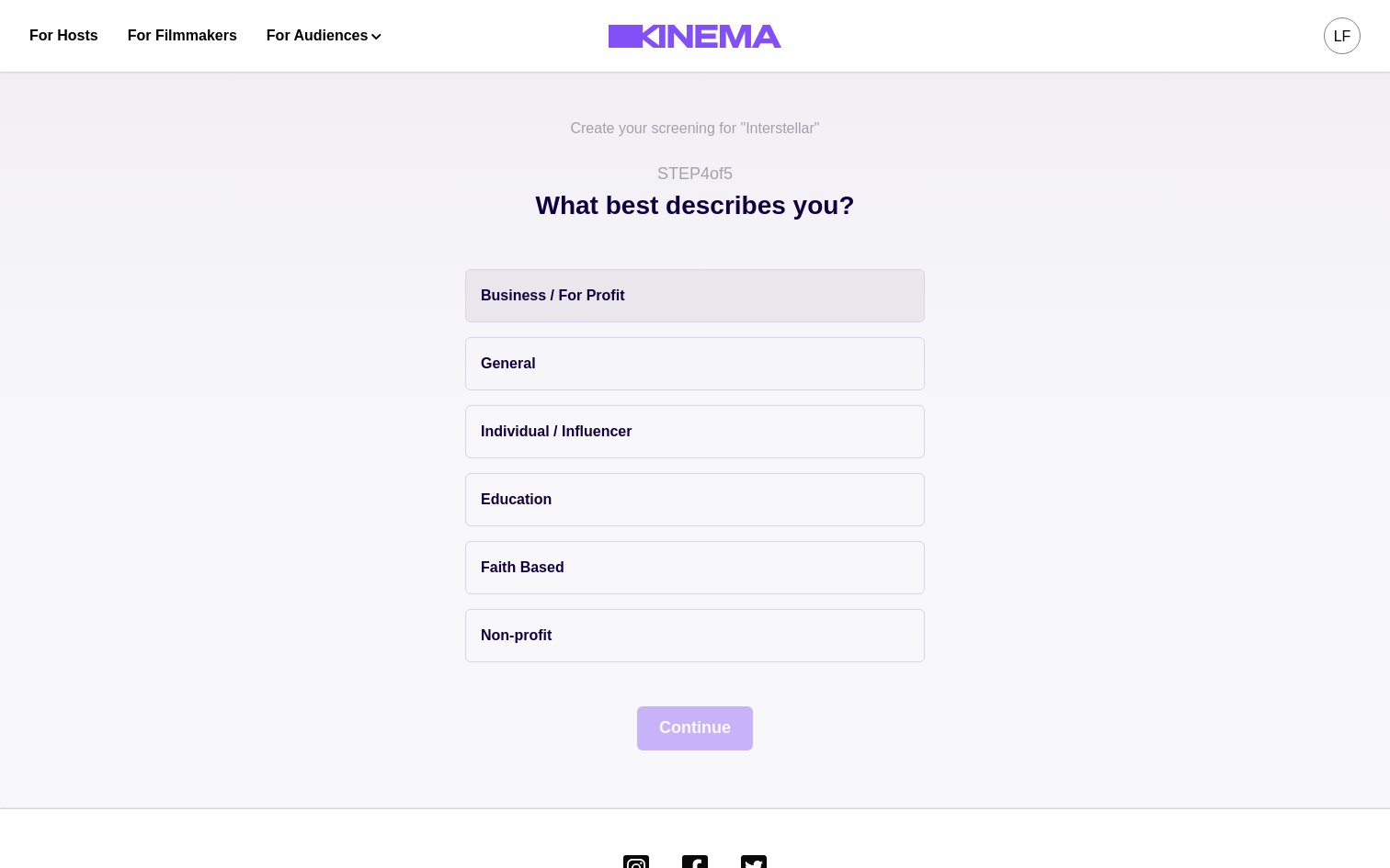
click at [636, 320] on button "Business / For Profit" at bounding box center [695, 296] width 460 height 53
click at [711, 723] on button "Continue" at bounding box center [695, 728] width 116 height 44
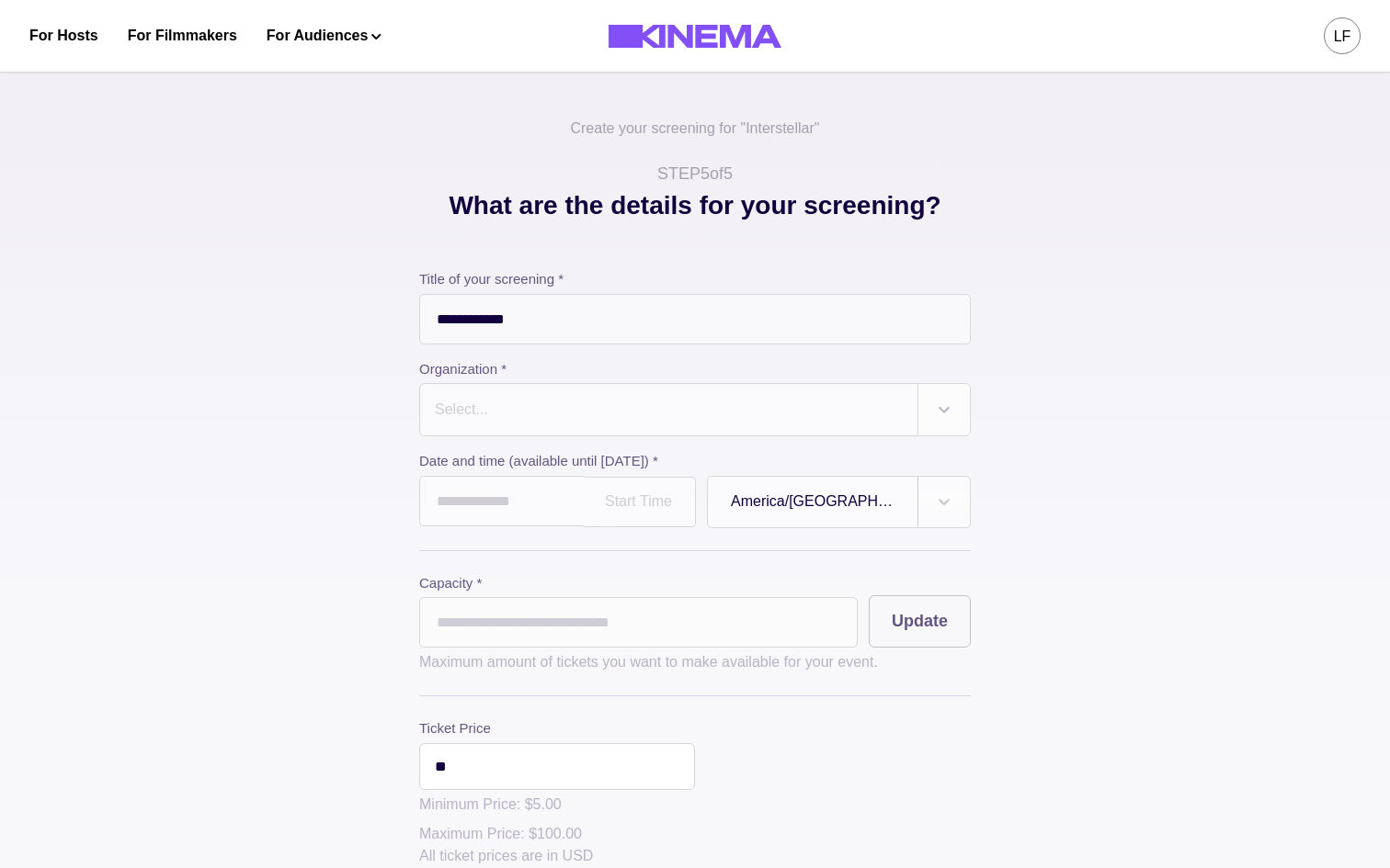
click at [943, 423] on div at bounding box center [944, 409] width 51 height 51
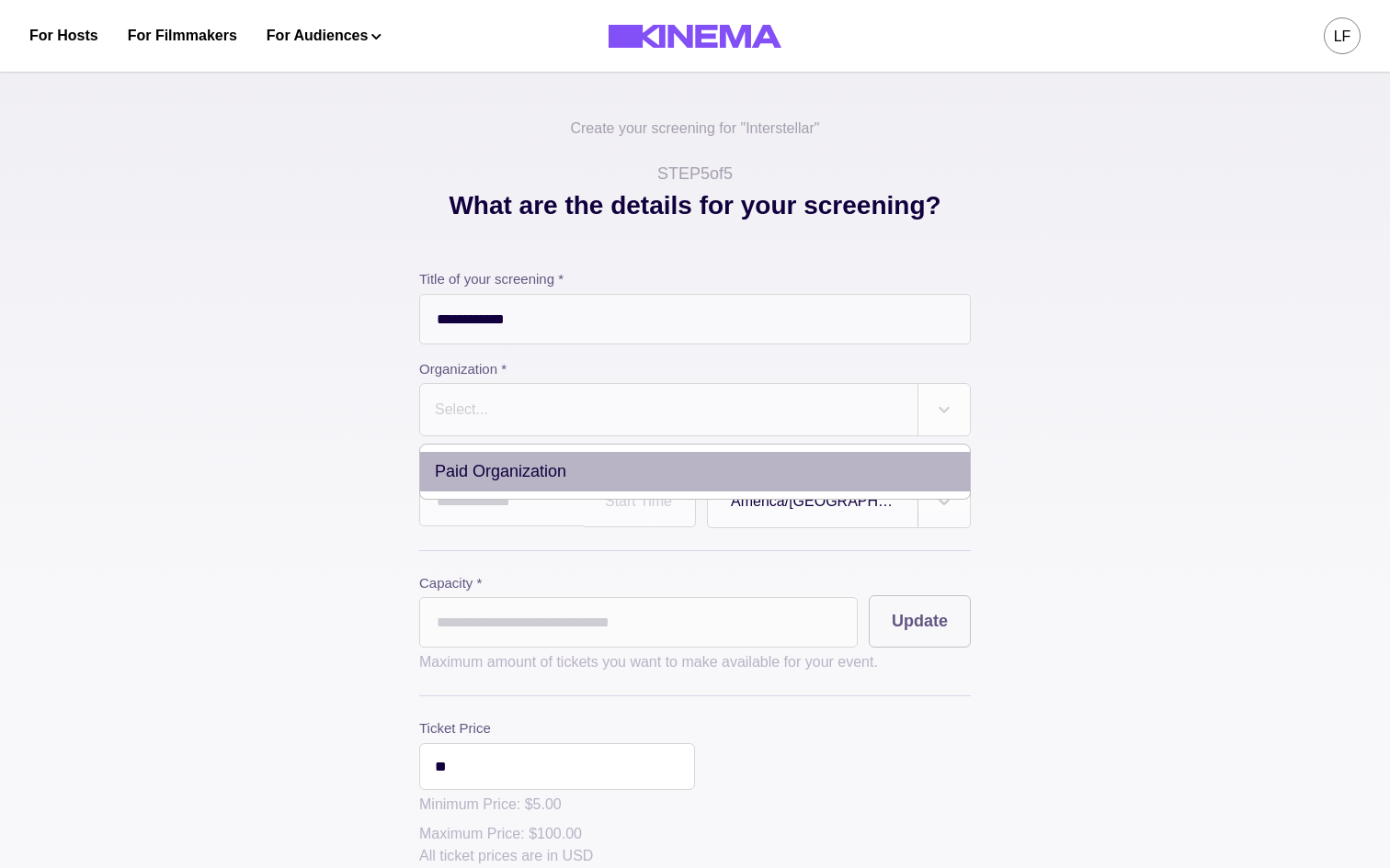
click at [765, 478] on div "Paid Organization" at bounding box center [695, 471] width 549 height 39
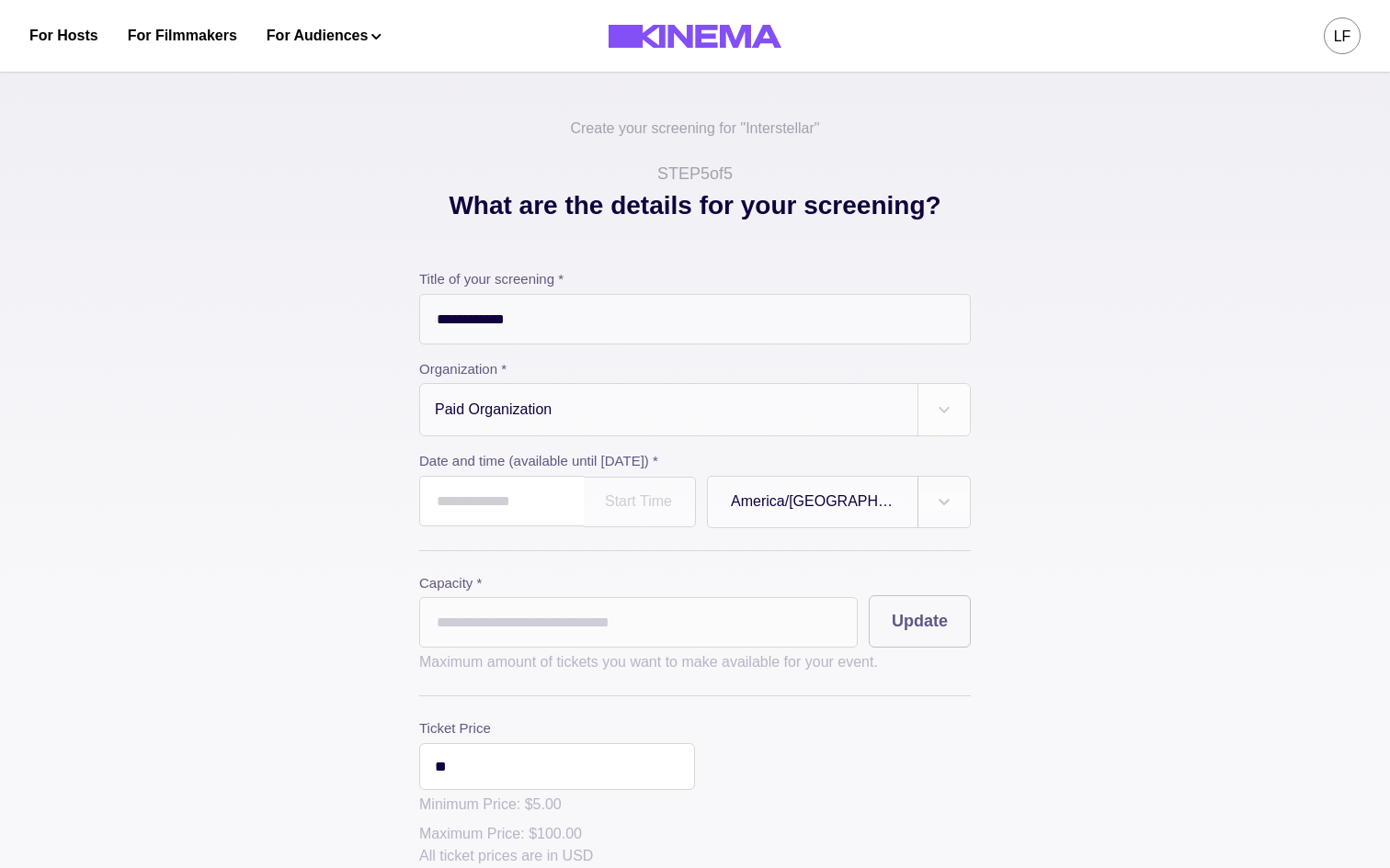
click at [475, 509] on input "text" at bounding box center [501, 501] width 164 height 50
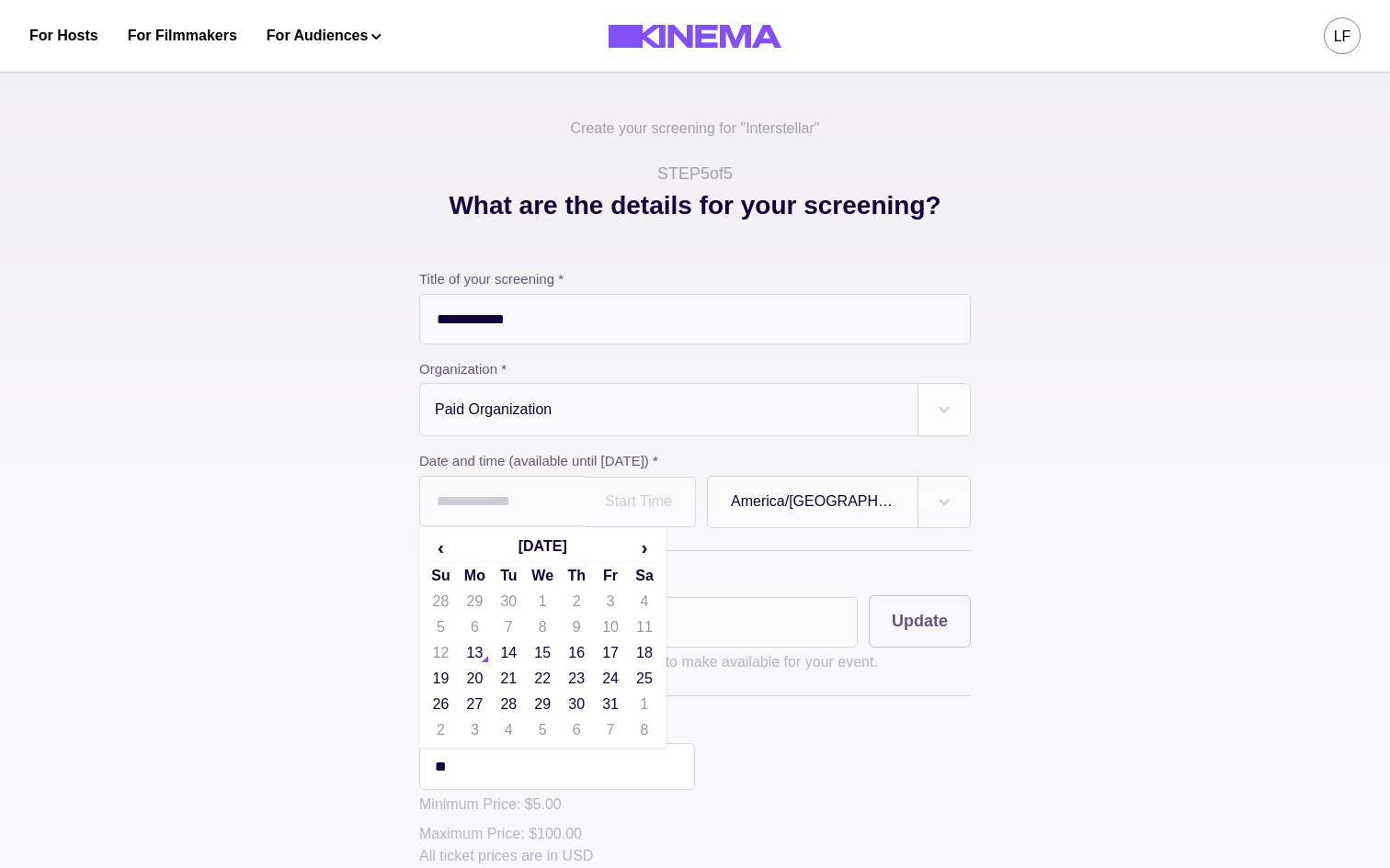
drag, startPoint x: 514, startPoint y: 654, endPoint x: 562, endPoint y: 596, distance: 75.3
click at [514, 653] on td "14" at bounding box center [509, 653] width 34 height 26
type input "**********"
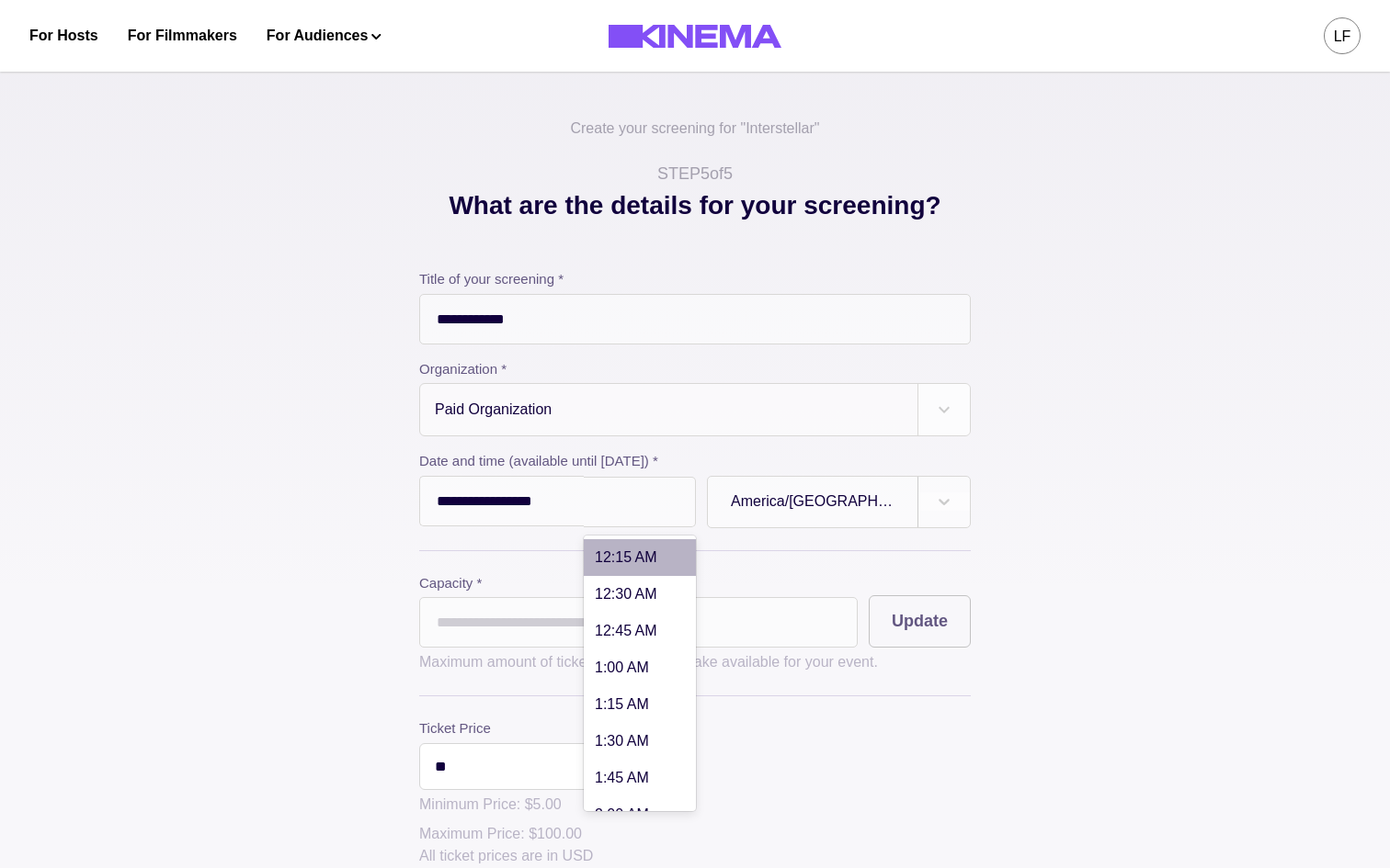
click at [696, 486] on div "7:00 PM" at bounding box center [640, 502] width 112 height 50
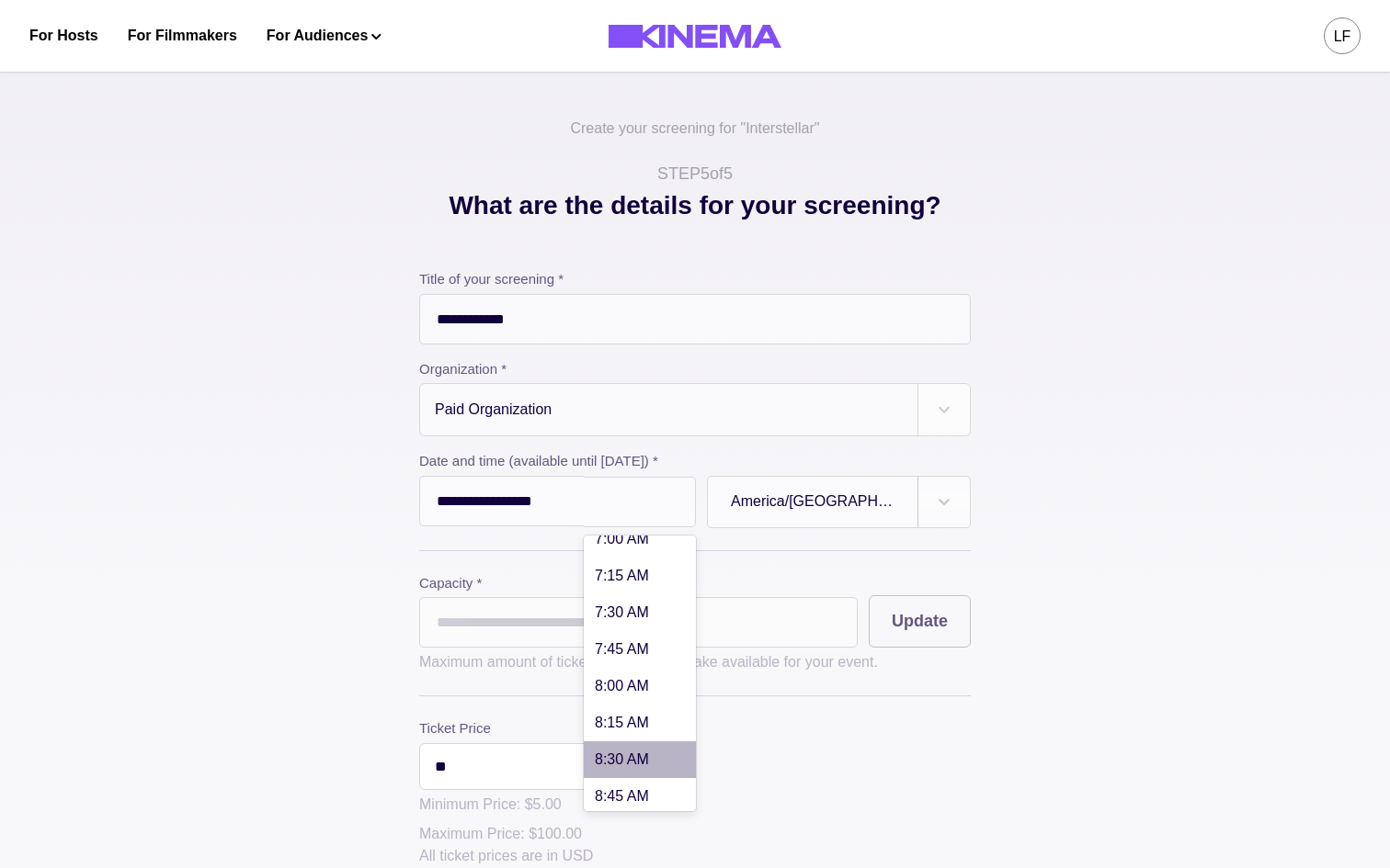
scroll to position [2021, 0]
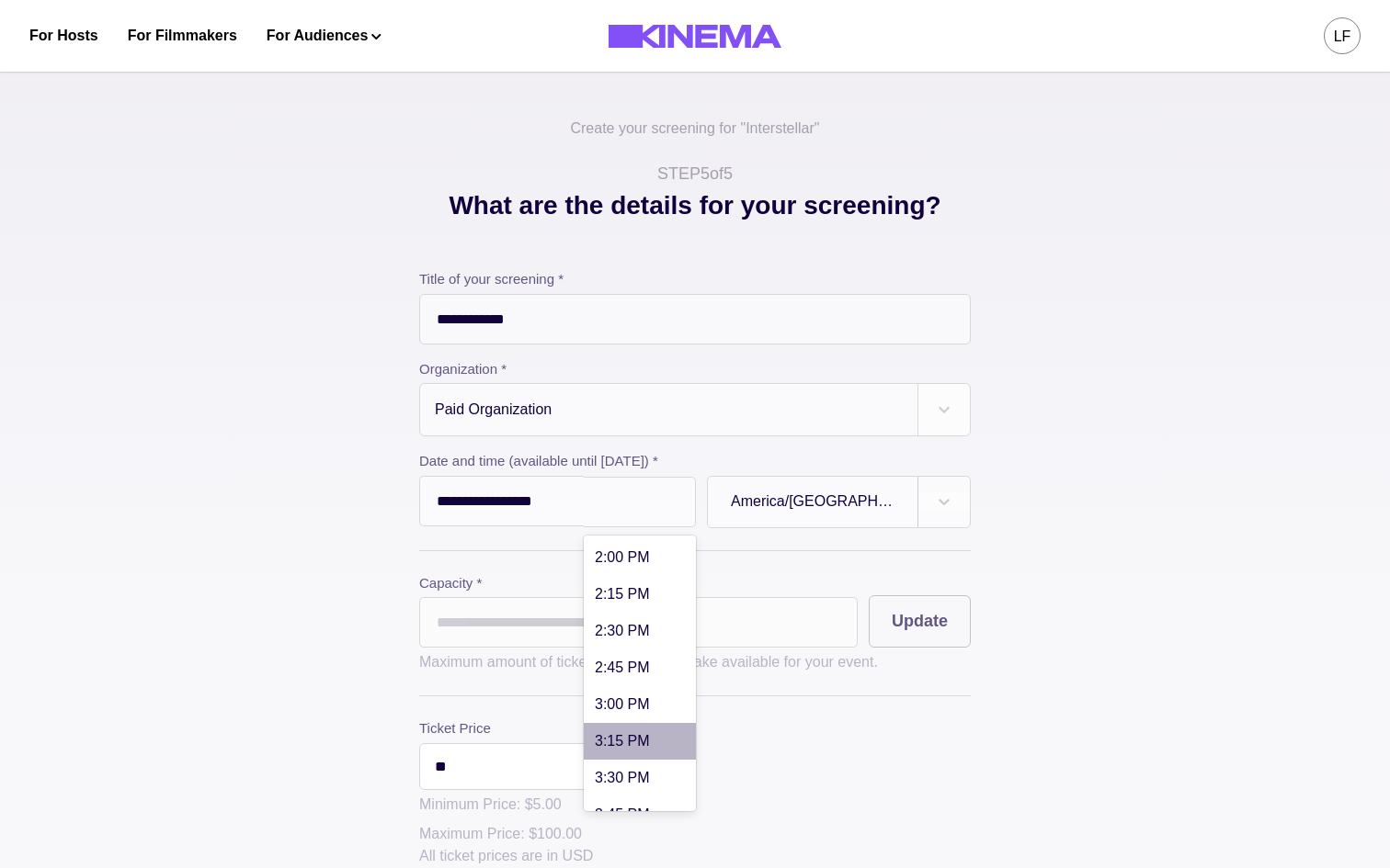
click at [663, 744] on div "3:15 PM" at bounding box center [640, 741] width 112 height 36
click at [750, 612] on input "*" at bounding box center [638, 622] width 438 height 50
click at [741, 618] on input "*" at bounding box center [638, 622] width 438 height 50
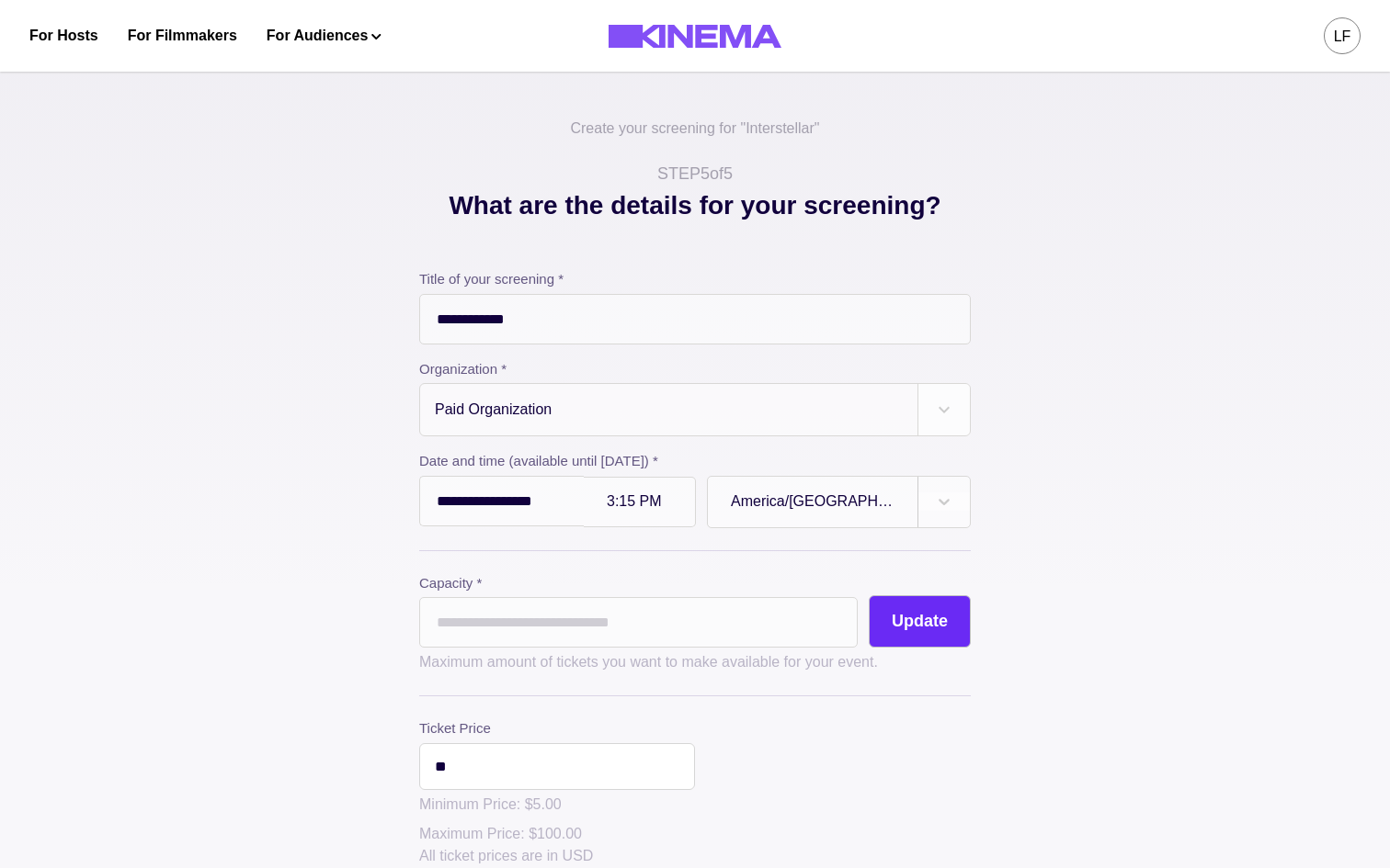
type input "**"
click at [963, 632] on button "Update" at bounding box center [919, 621] width 102 height 52
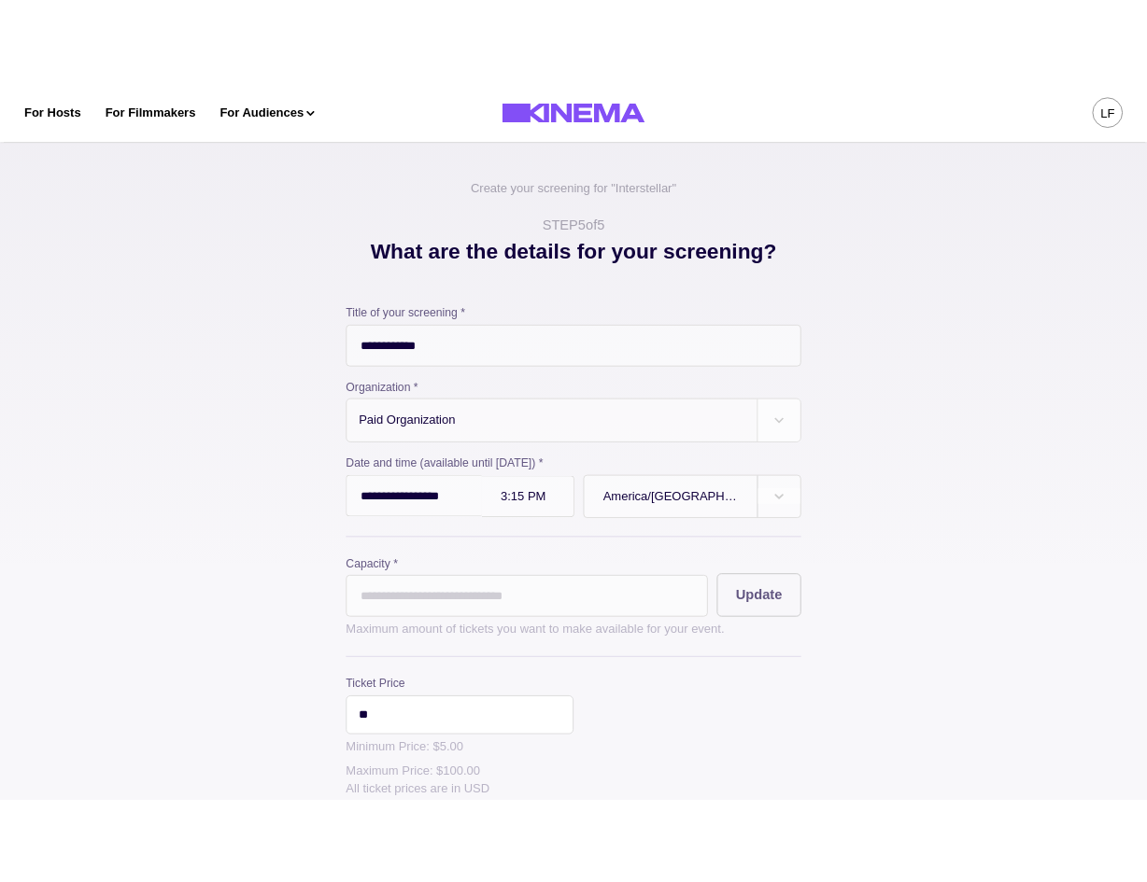
scroll to position [480, 0]
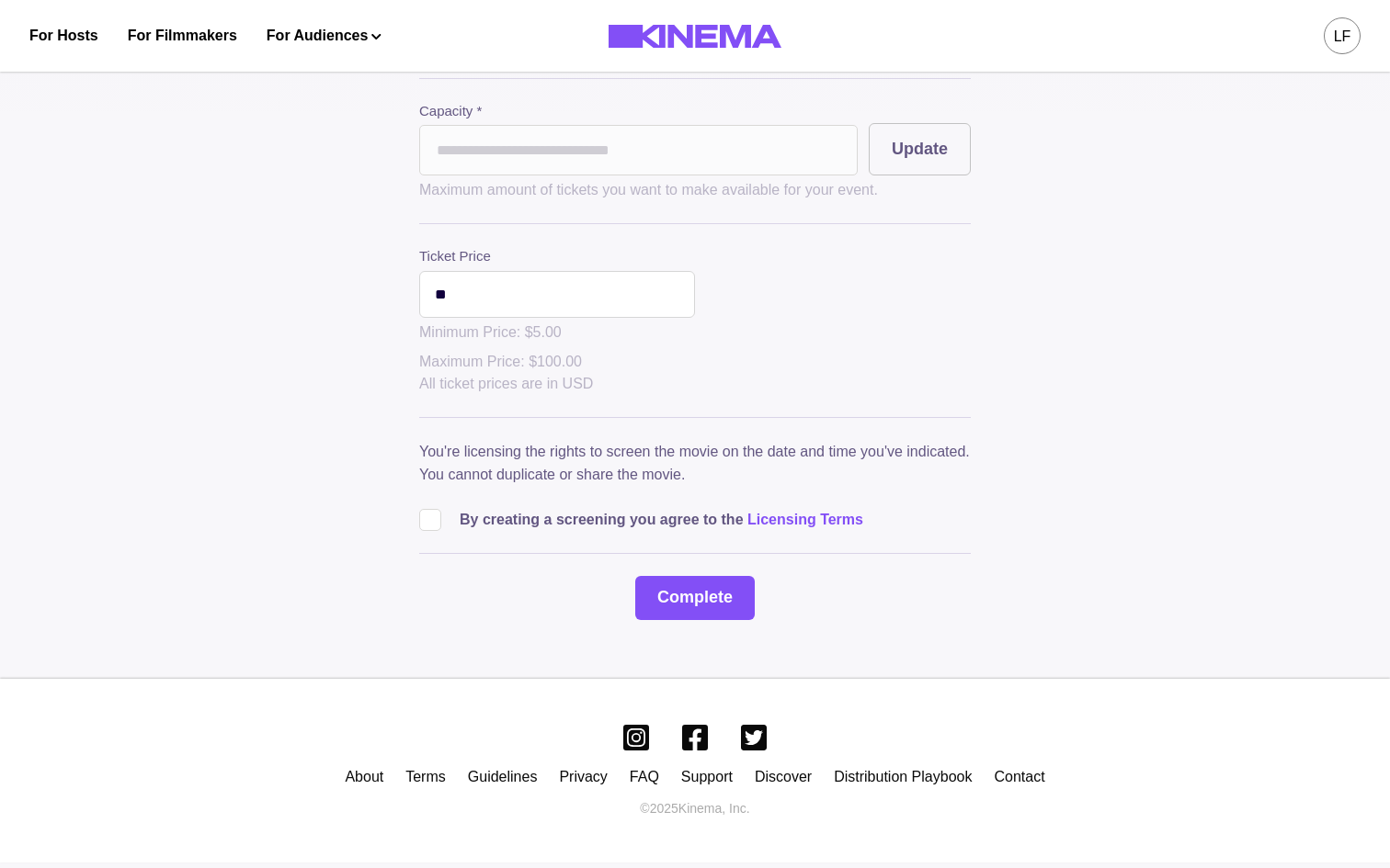
click at [434, 519] on span at bounding box center [430, 520] width 22 height 22
click at [727, 604] on button "Complete" at bounding box center [694, 598] width 119 height 44
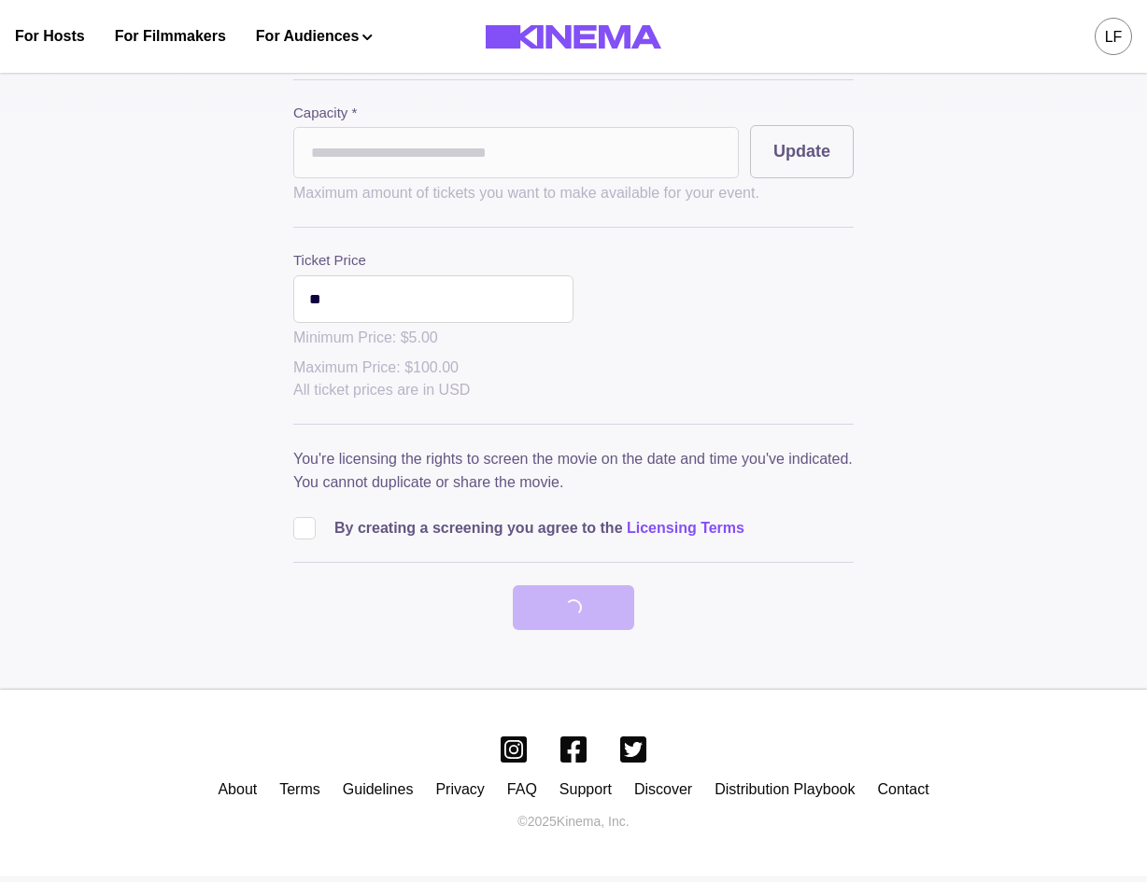
scroll to position [0, 0]
